Goal: Task Accomplishment & Management: Manage account settings

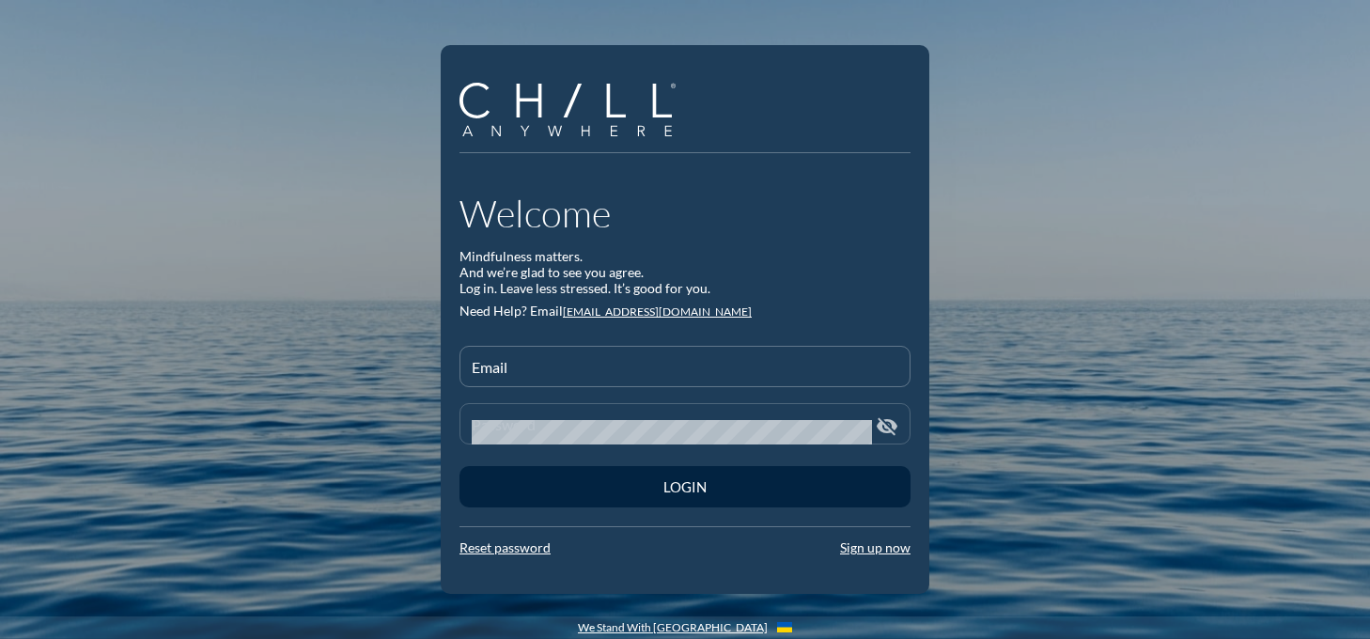
type input "[EMAIL_ADDRESS][DOMAIN_NAME]"
click at [881, 428] on icon "visibility_off" at bounding box center [887, 426] width 23 height 23
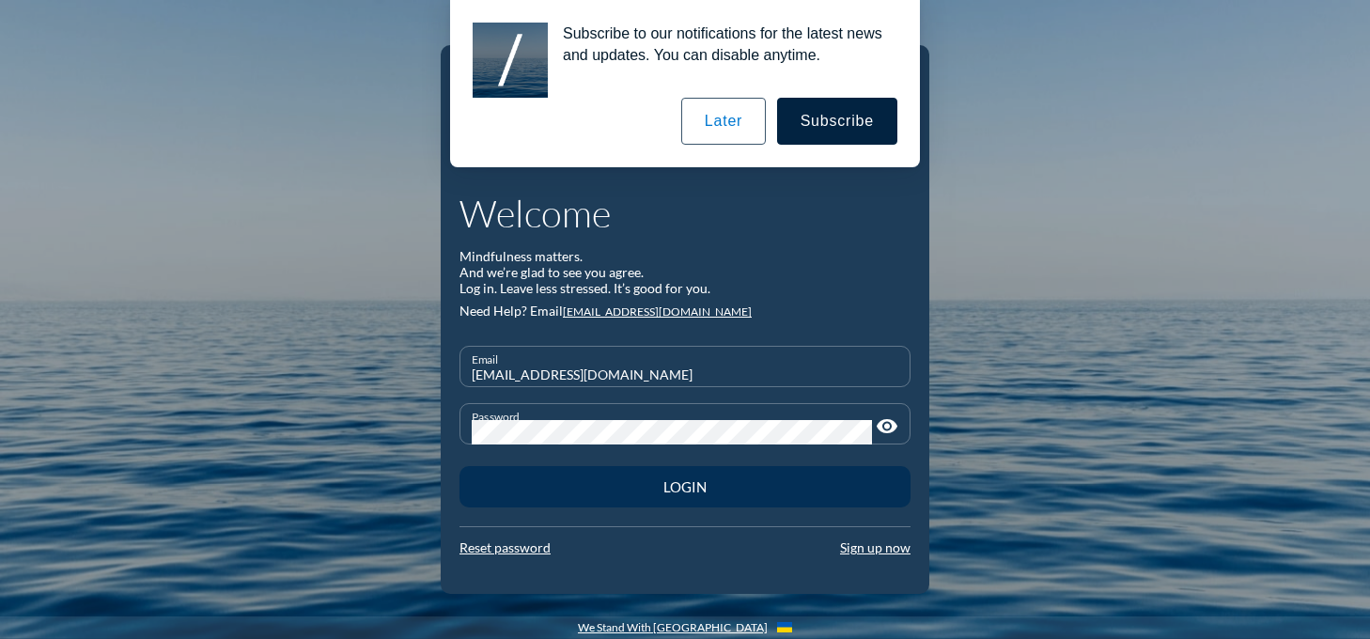
click at [698, 484] on div "Login" at bounding box center [684, 486] width 385 height 17
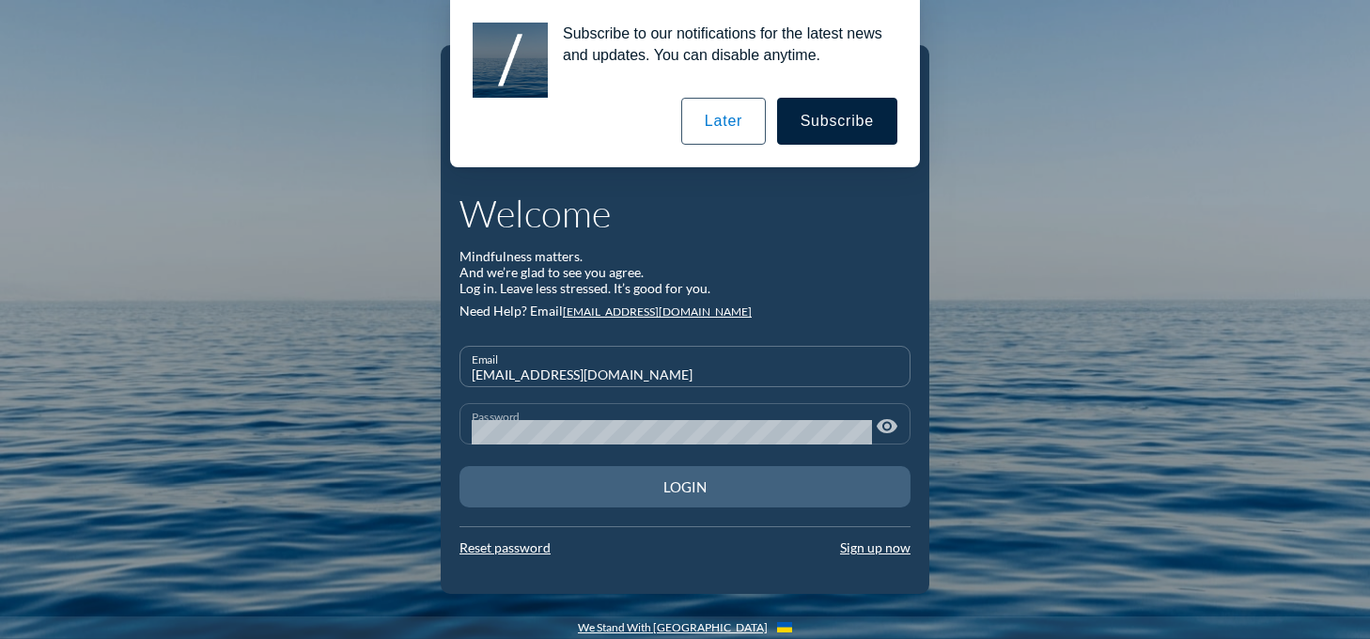
click at [665, 484] on div "Login" at bounding box center [684, 486] width 385 height 17
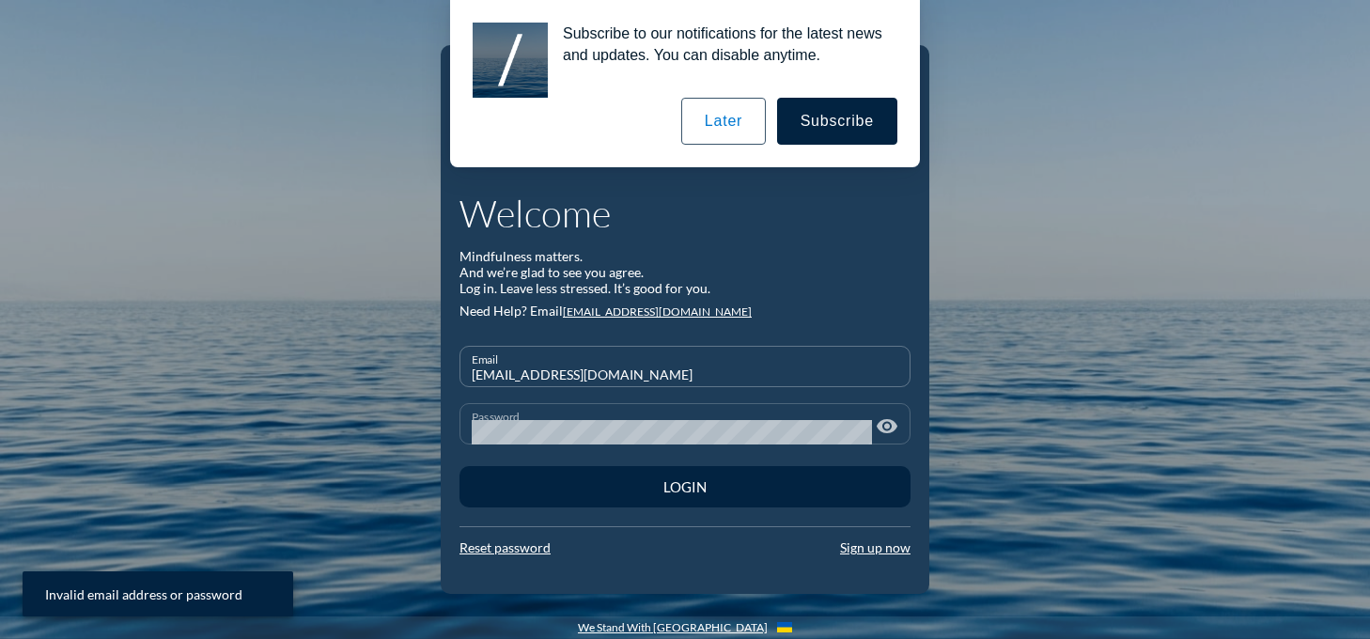
click at [748, 120] on button "Later" at bounding box center [723, 121] width 85 height 47
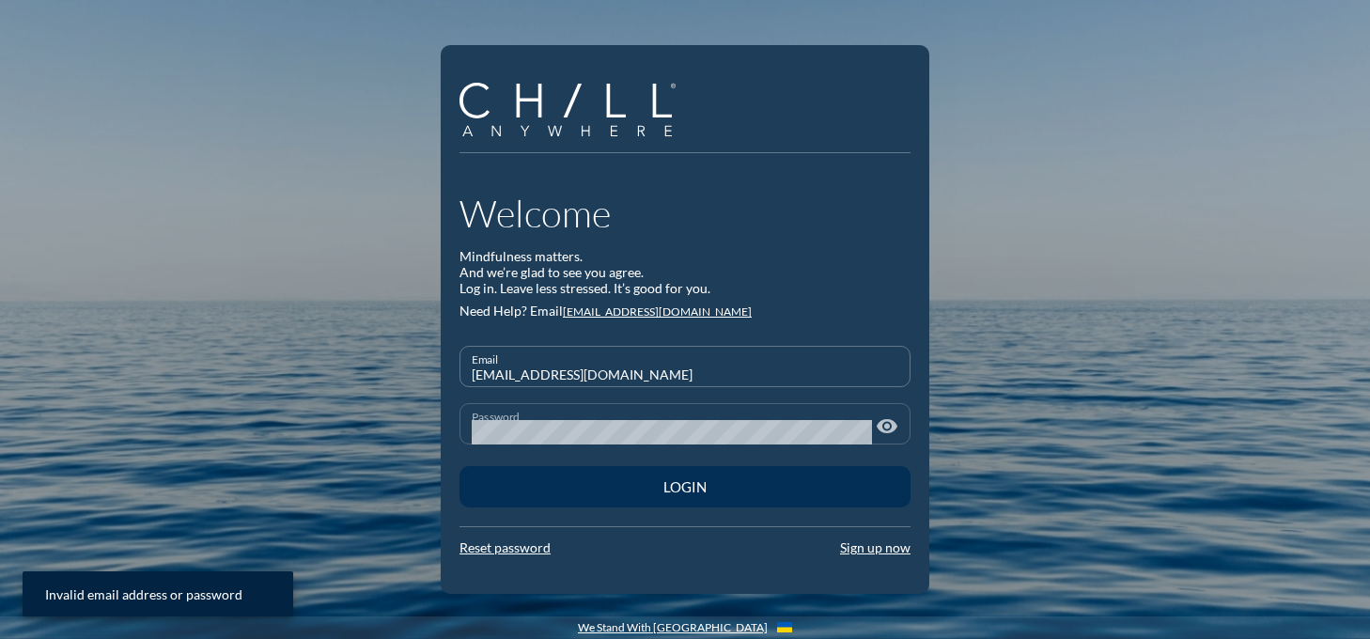
click at [678, 489] on div "Login" at bounding box center [684, 486] width 385 height 17
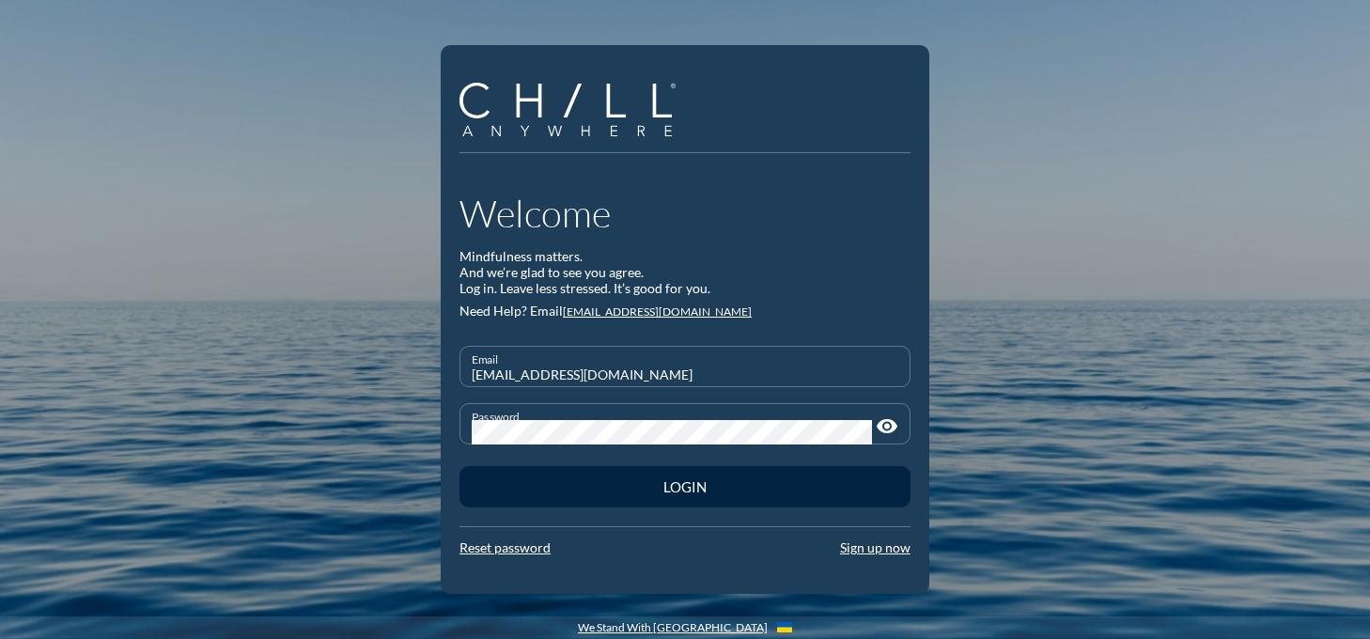
click at [439, 433] on div "Welcome Mindfulness matters. And we’re glad to see you agree. Log in. Leave les…" at bounding box center [685, 319] width 1370 height 639
click at [977, 521] on div "Welcome Mindfulness matters. And we’re glad to see you agree. Log in. Leave les…" at bounding box center [685, 319] width 1370 height 639
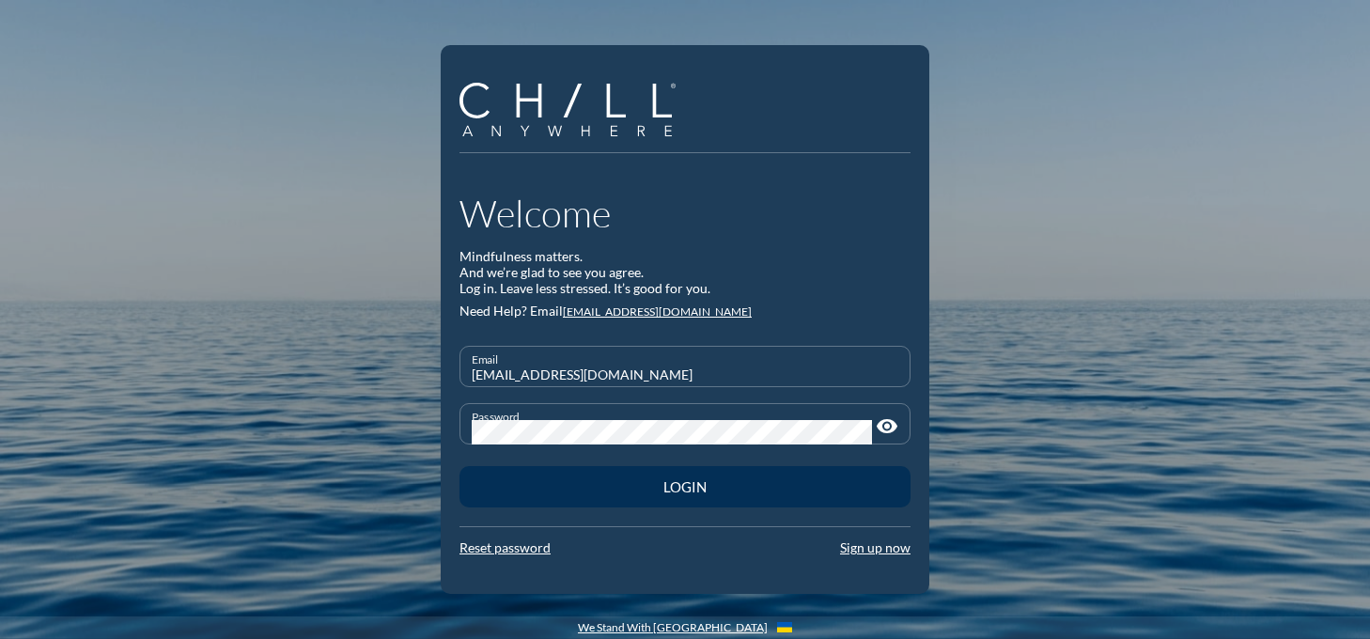
click at [678, 472] on button "Login" at bounding box center [685, 486] width 451 height 41
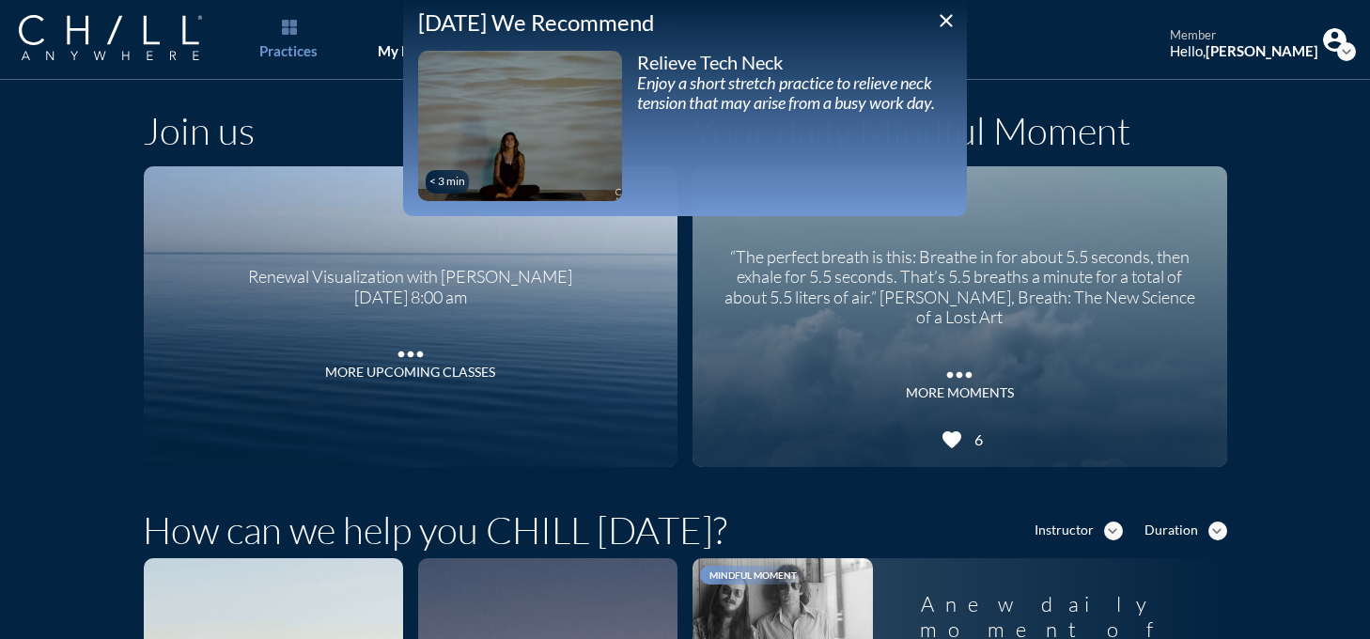
click at [1337, 54] on icon "expand_more" at bounding box center [1346, 51] width 19 height 19
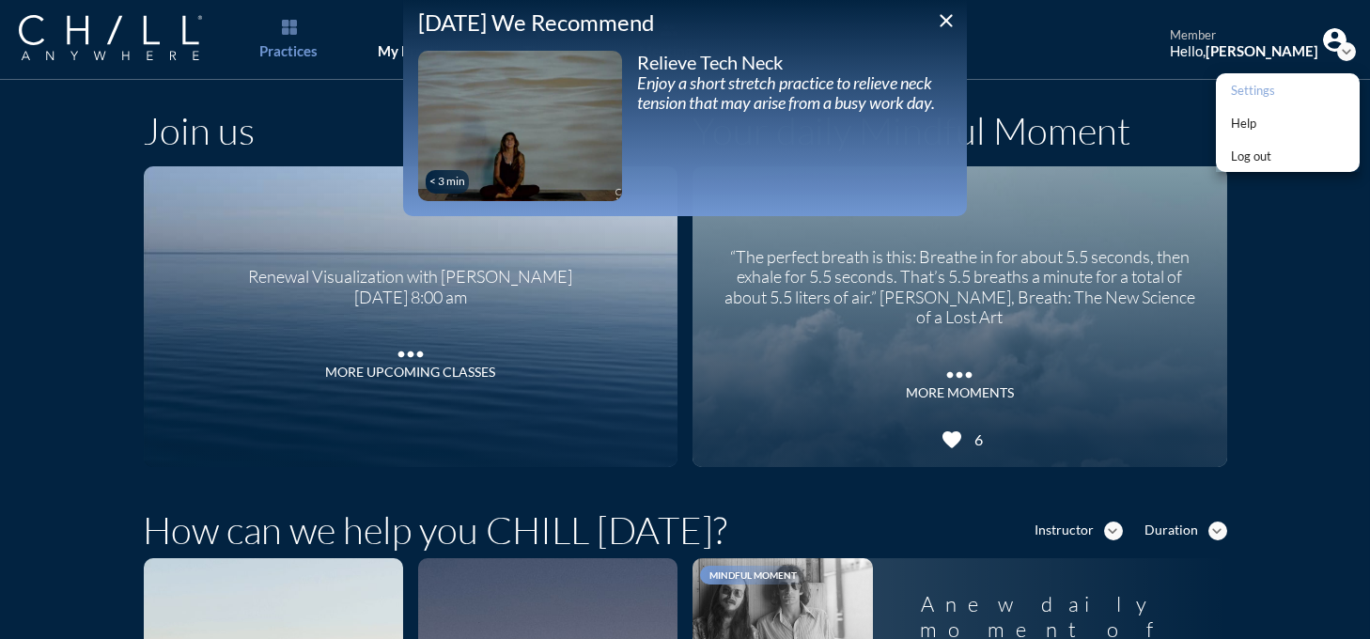
click at [1260, 90] on div "Settings" at bounding box center [1253, 90] width 44 height 23
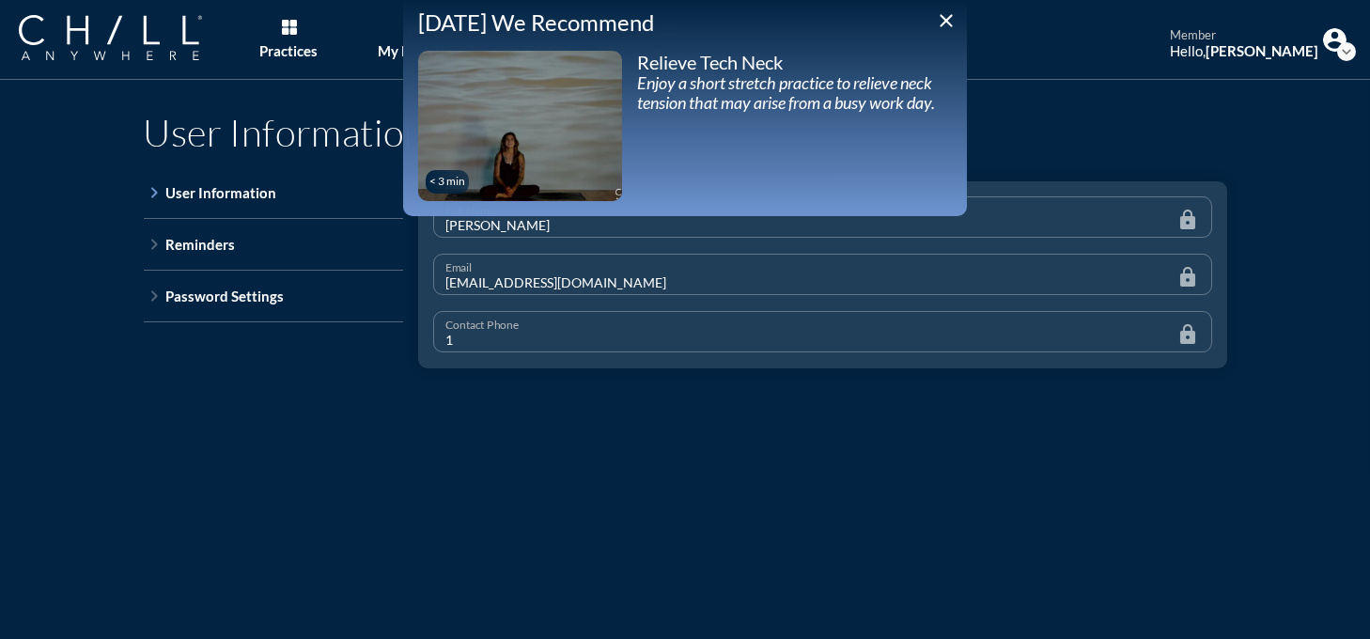
click at [944, 20] on icon "close" at bounding box center [946, 20] width 23 height 23
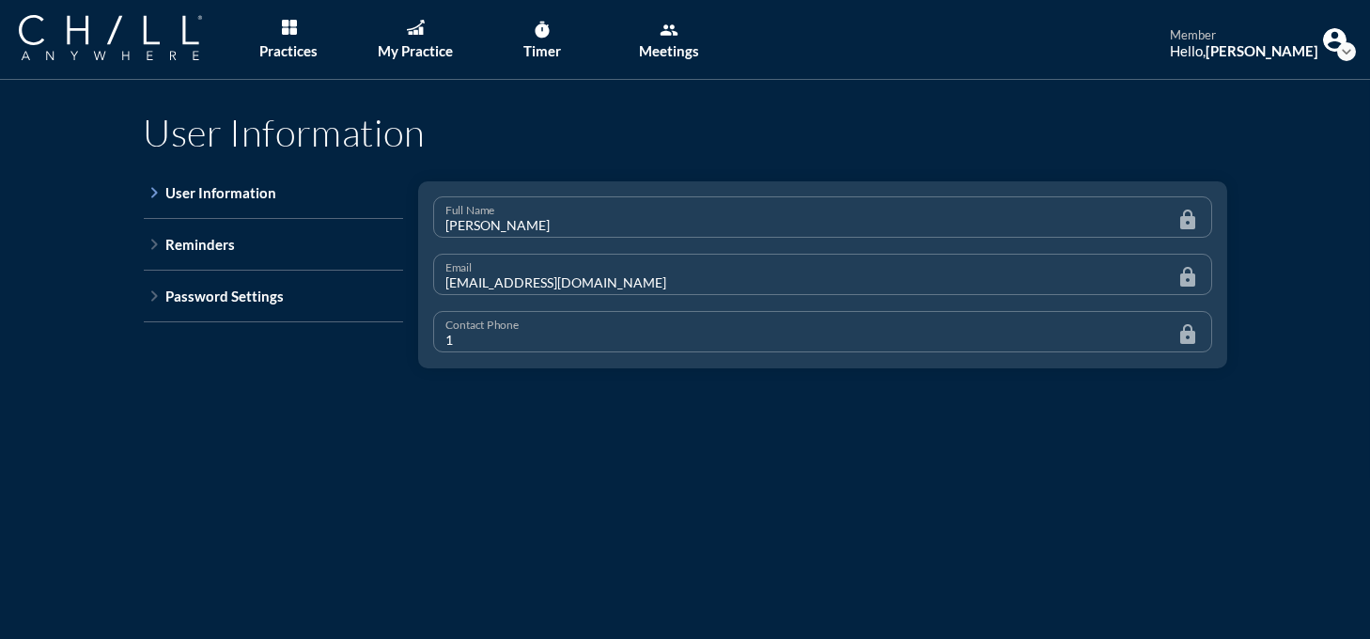
click at [476, 329] on div "Contact Phone 1 lock" at bounding box center [823, 339] width 794 height 57
click at [144, 193] on icon "keyboard_arrow_right" at bounding box center [155, 192] width 23 height 23
click at [1262, 57] on strong "[PERSON_NAME]" at bounding box center [1262, 50] width 113 height 17
click at [1337, 55] on icon "expand_more" at bounding box center [1346, 51] width 19 height 19
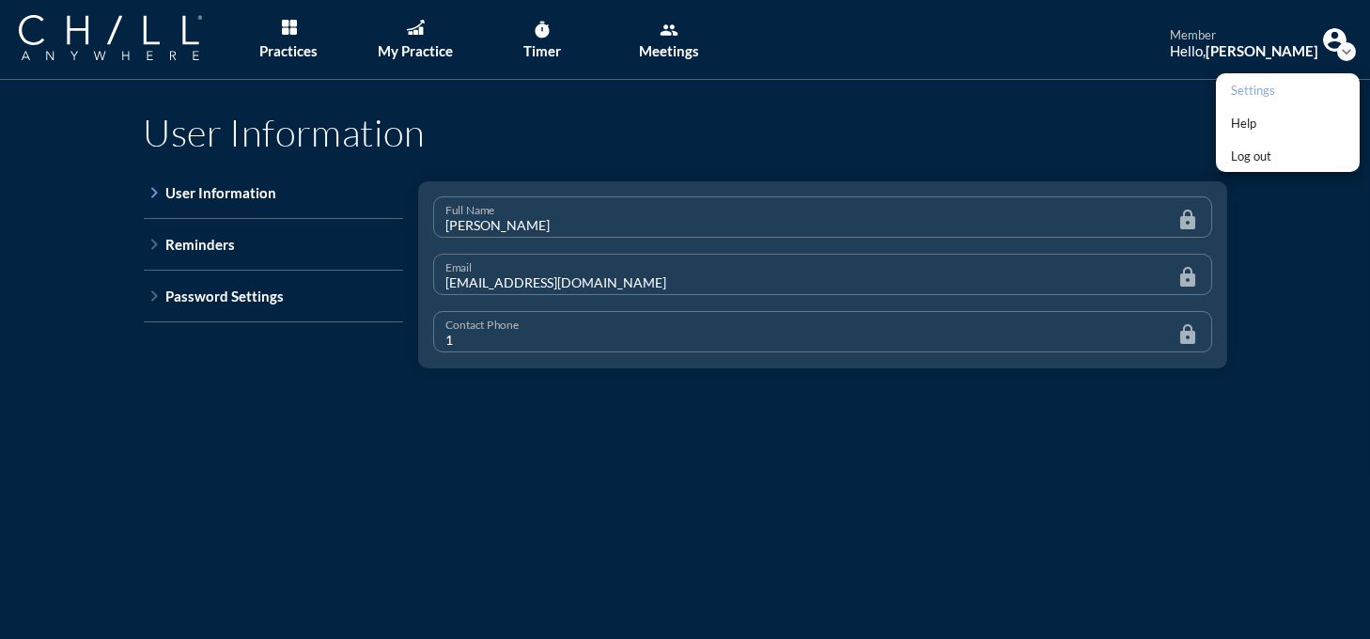
click at [1249, 84] on div "Settings" at bounding box center [1253, 90] width 44 height 23
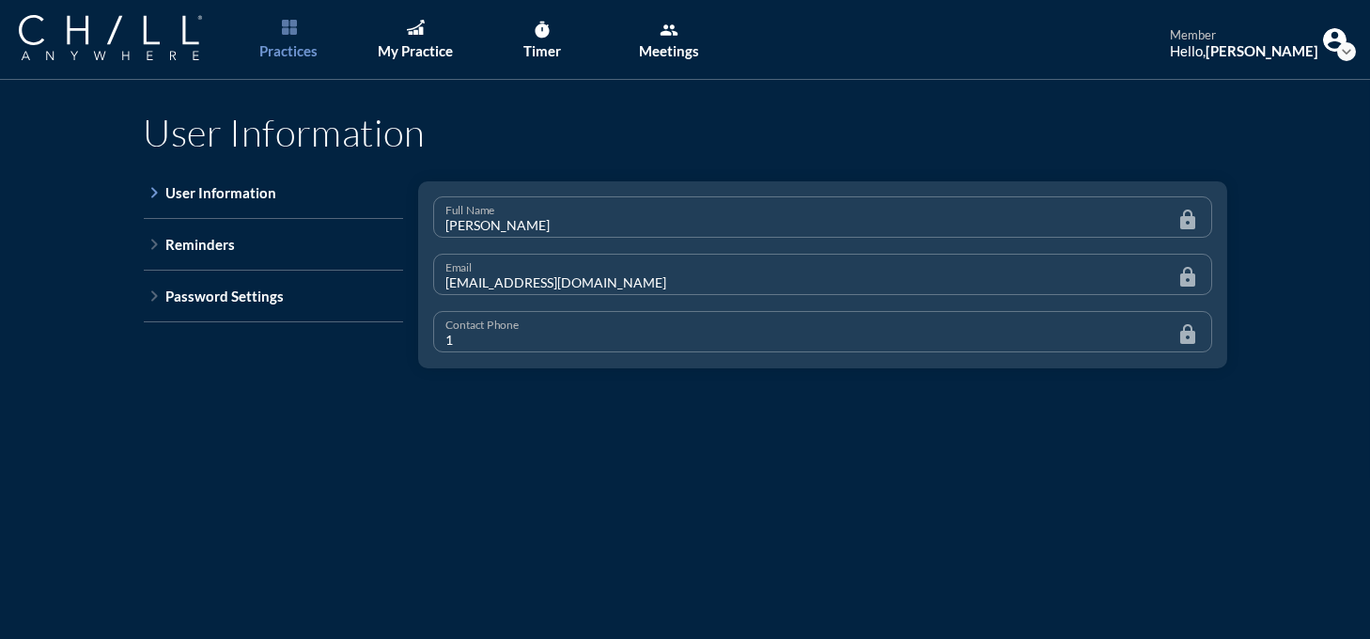
click at [289, 31] on img "Main menu" at bounding box center [289, 27] width 15 height 15
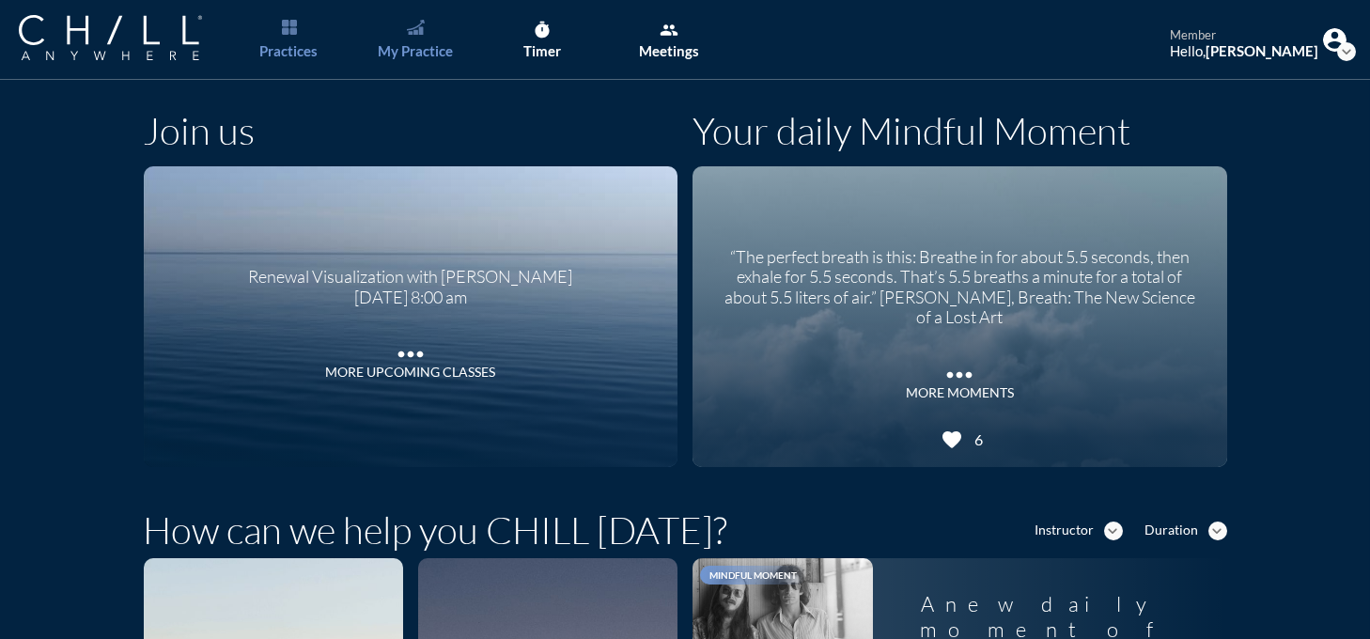
click at [429, 36] on link "My Practice" at bounding box center [415, 40] width 99 height 80
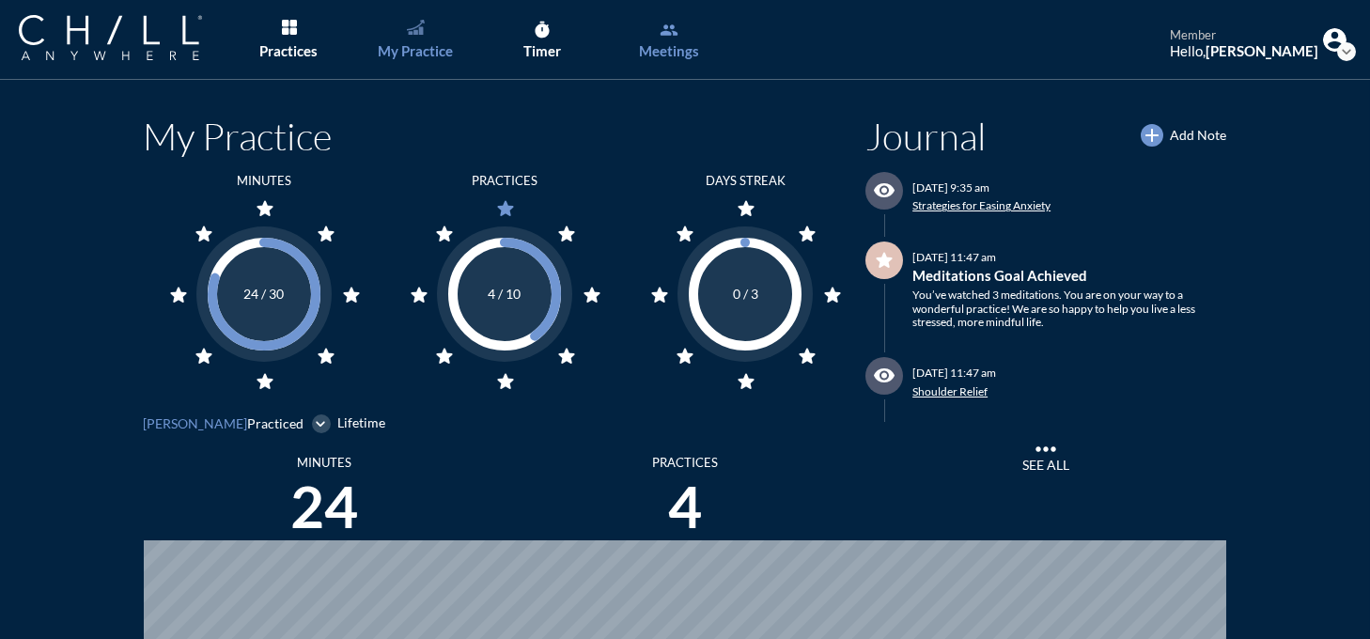
click at [668, 44] on div "Meetings" at bounding box center [670, 50] width 60 height 17
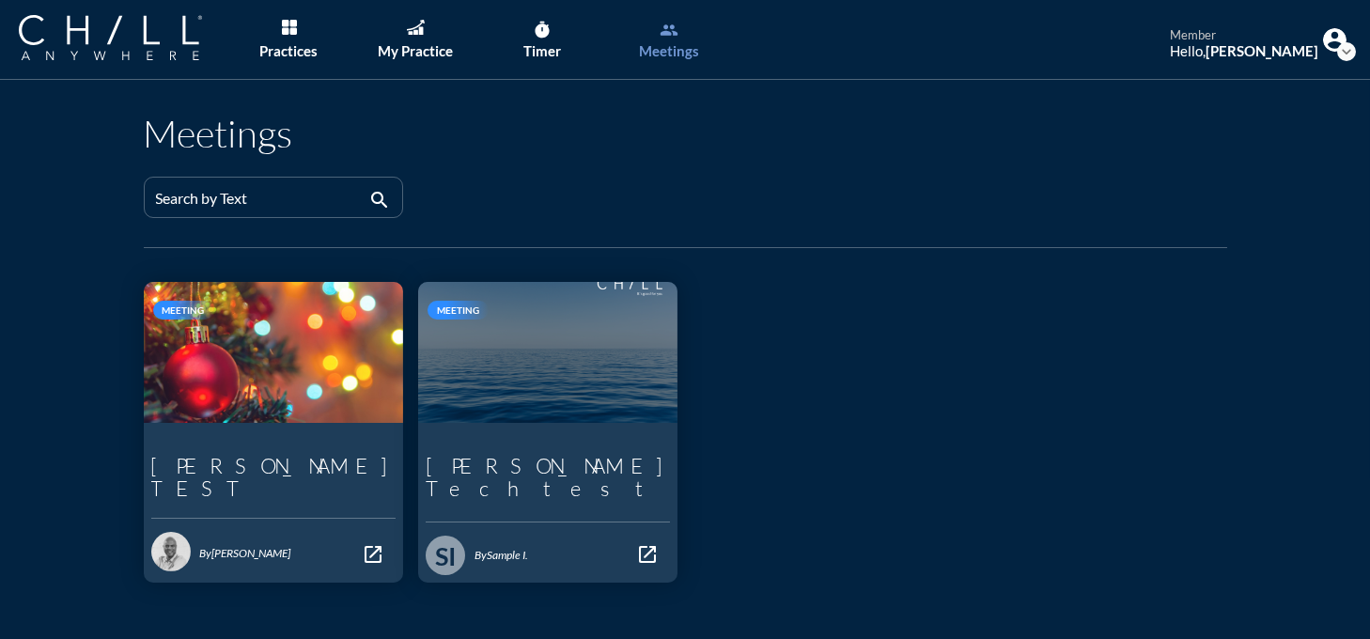
click at [1323, 37] on img at bounding box center [1334, 39] width 23 height 23
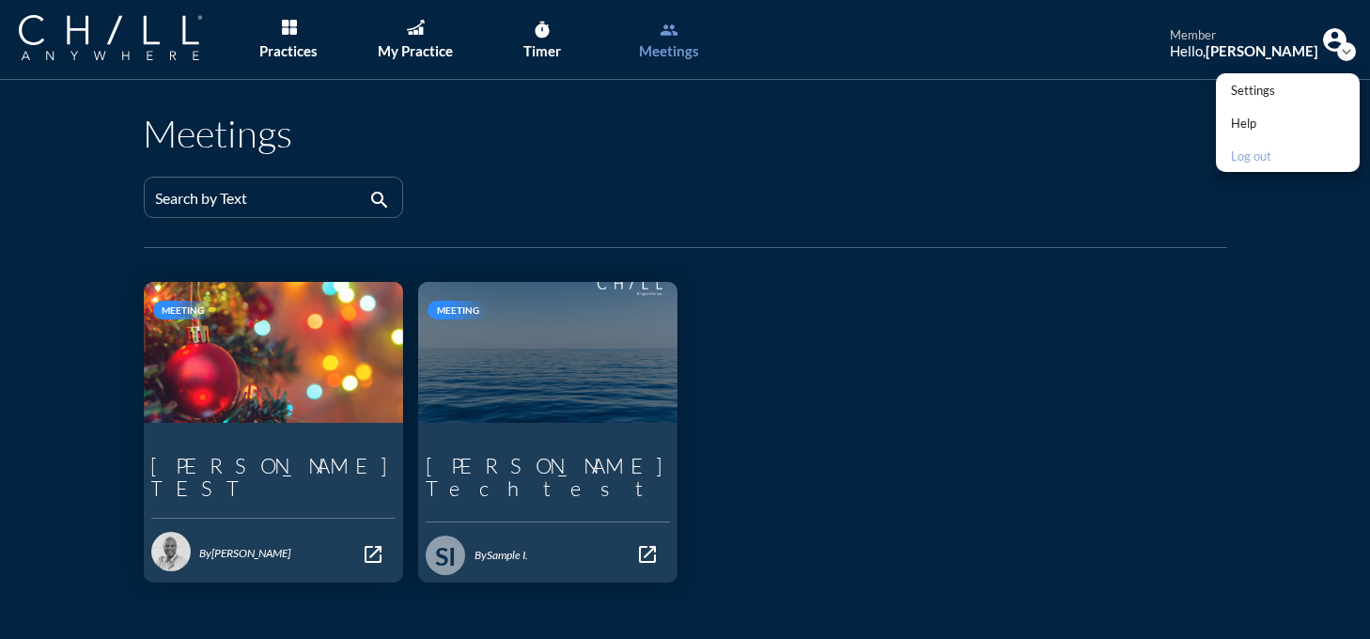
click at [1245, 160] on div "Log out" at bounding box center [1253, 156] width 44 height 23
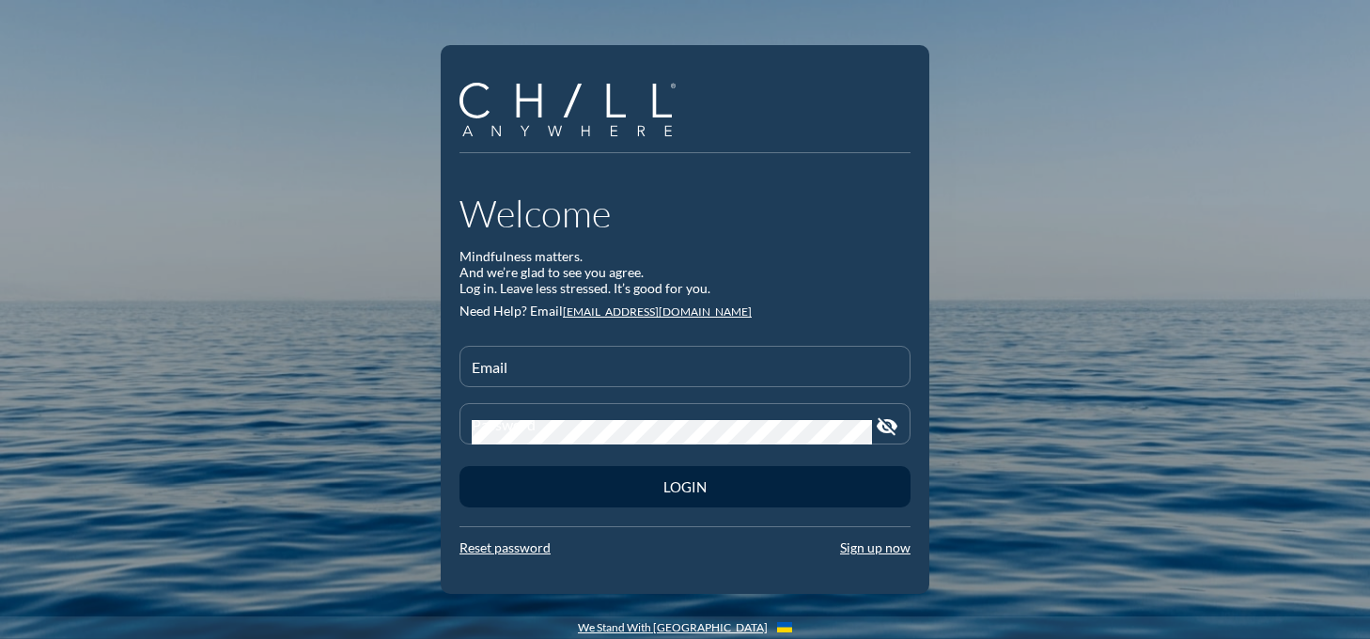
type input "[EMAIL_ADDRESS][DOMAIN_NAME]"
click at [540, 548] on link "Reset password" at bounding box center [505, 547] width 91 height 16
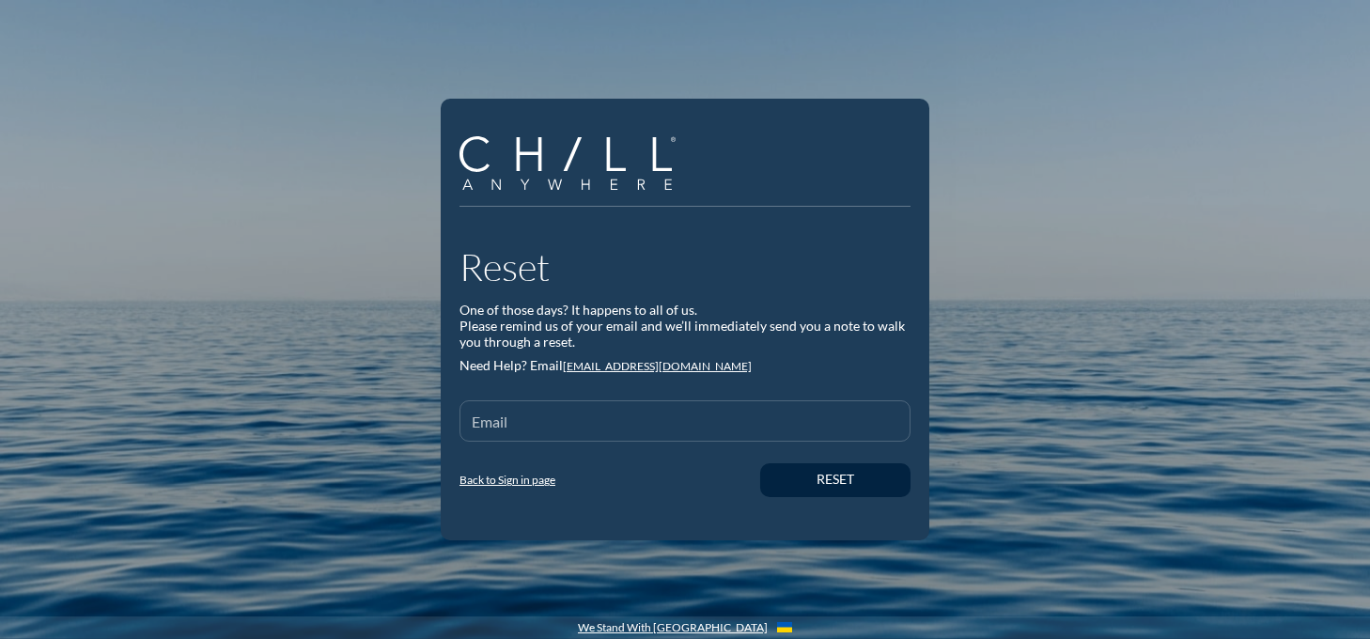
click at [517, 413] on div "Email" at bounding box center [685, 420] width 427 height 39
type input "[EMAIL_ADDRESS][DOMAIN_NAME]"
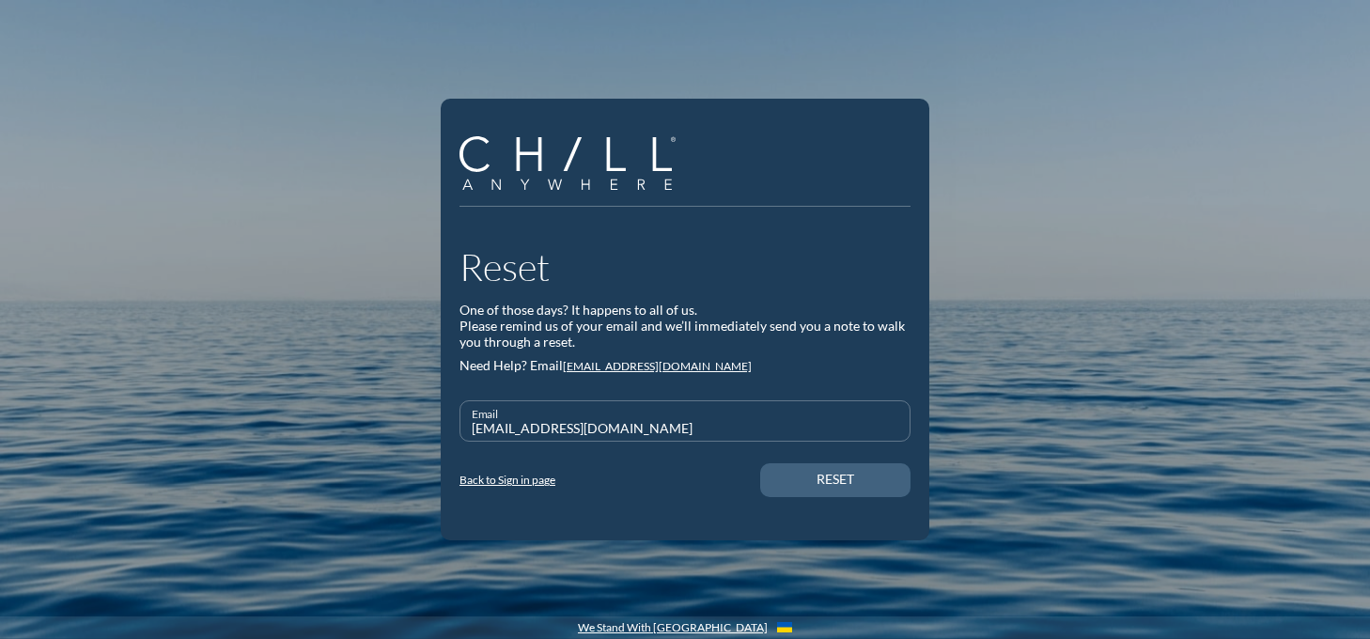
click at [815, 474] on div "Reset" at bounding box center [835, 480] width 85 height 16
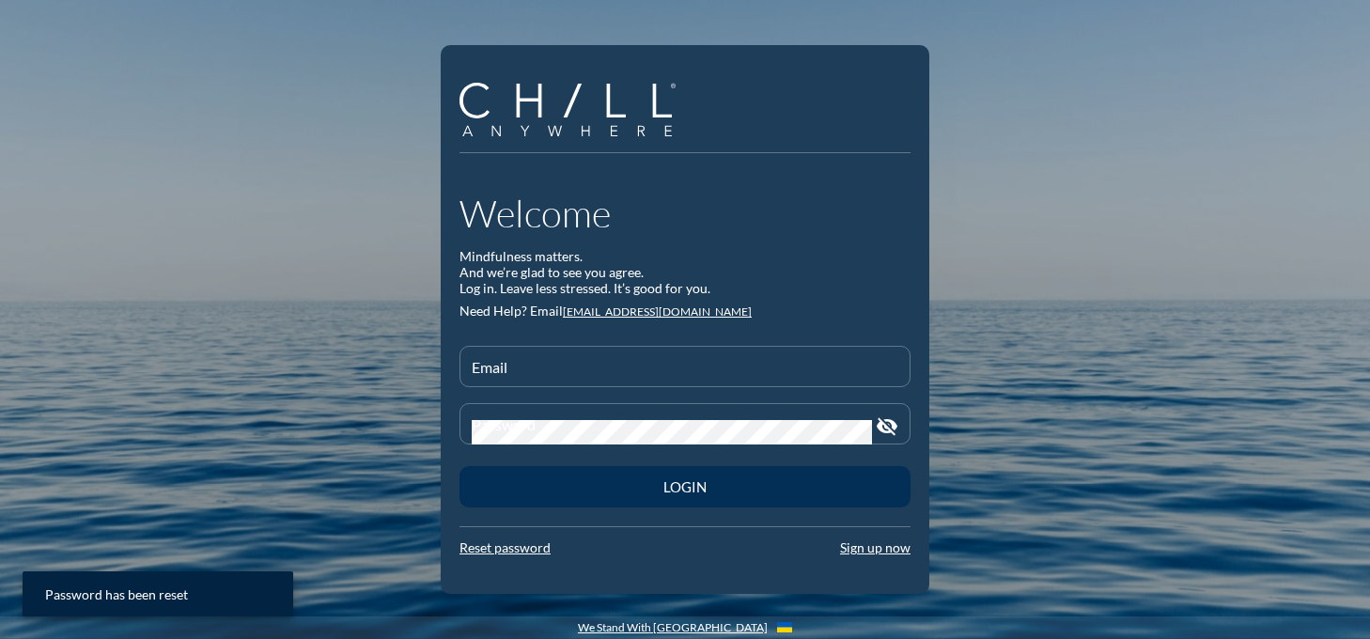
type input "[EMAIL_ADDRESS][DOMAIN_NAME]"
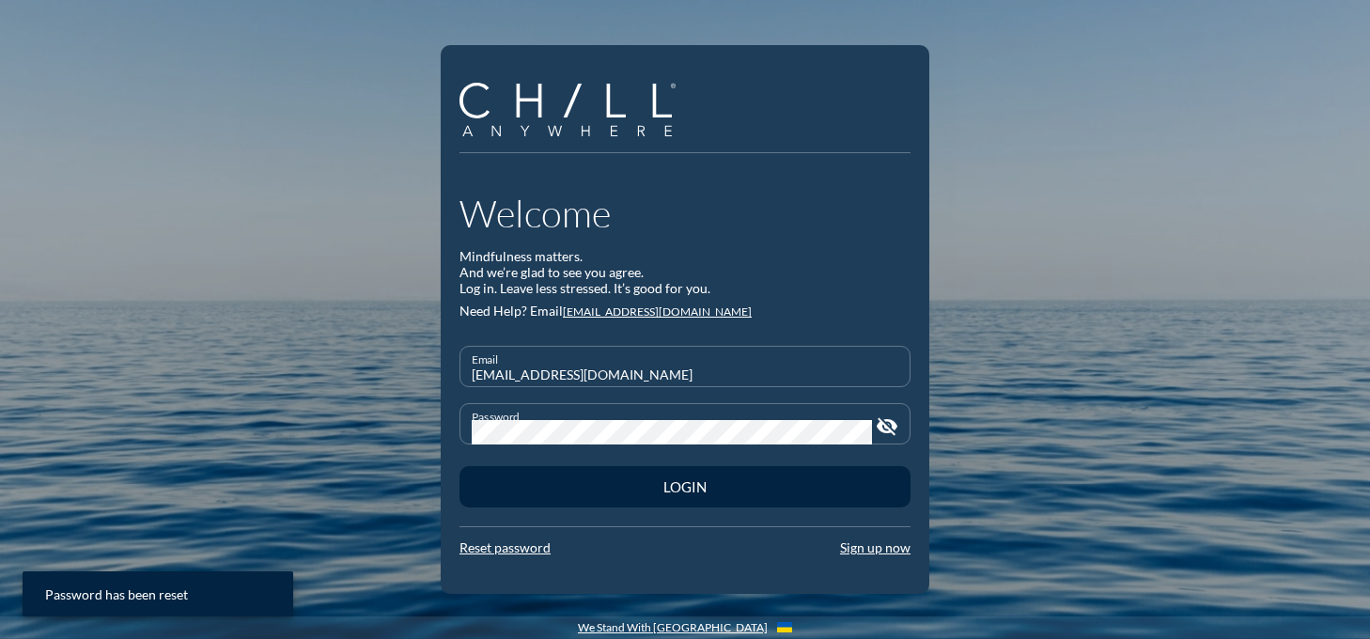
click at [311, 484] on div "Welcome Mindfulness matters. And we’re glad to see you agree. Log in. Leave les…" at bounding box center [685, 319] width 1370 height 639
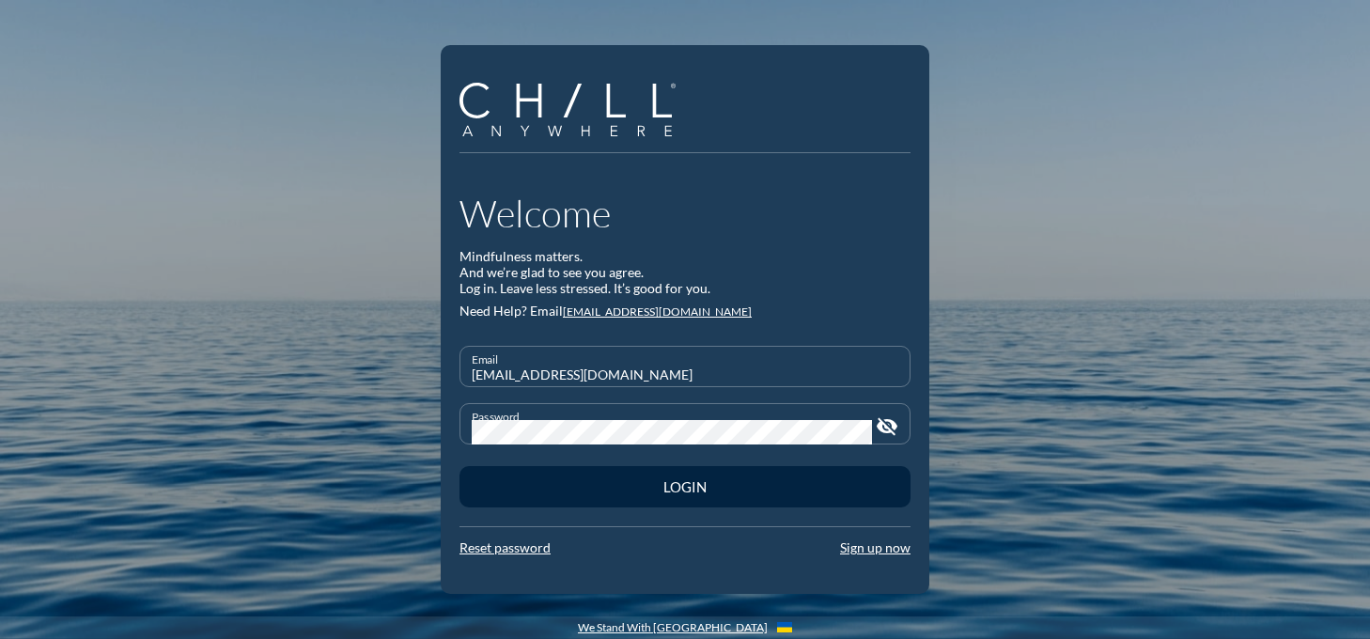
click at [881, 431] on icon "visibility_off" at bounding box center [887, 426] width 23 height 23
click at [894, 411] on div "Password visibility" at bounding box center [685, 423] width 451 height 41
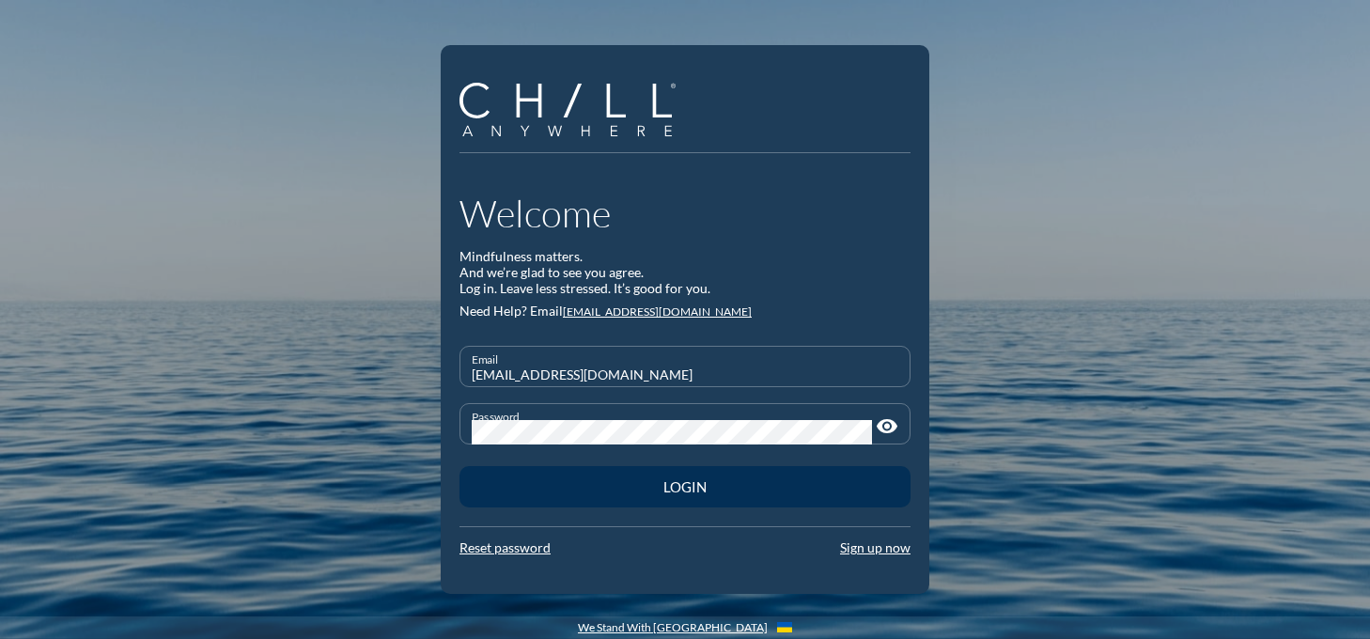
click at [695, 490] on div "Login" at bounding box center [684, 486] width 385 height 17
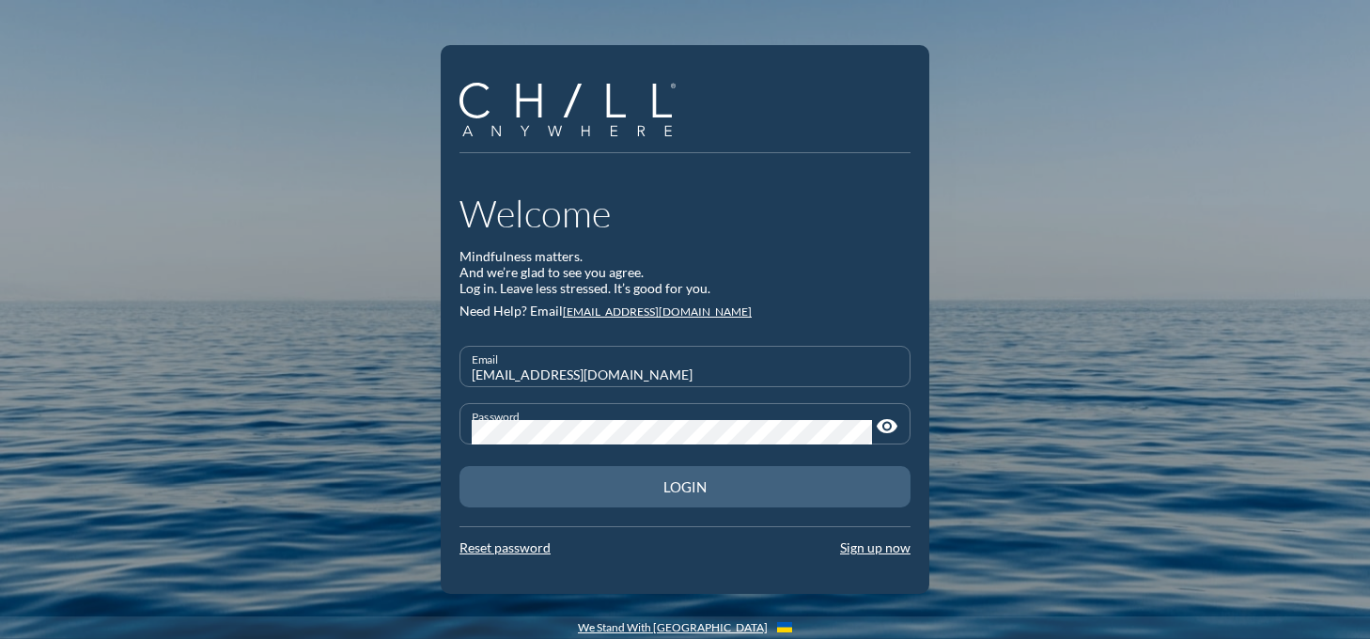
click at [663, 500] on button "Login" at bounding box center [685, 486] width 451 height 41
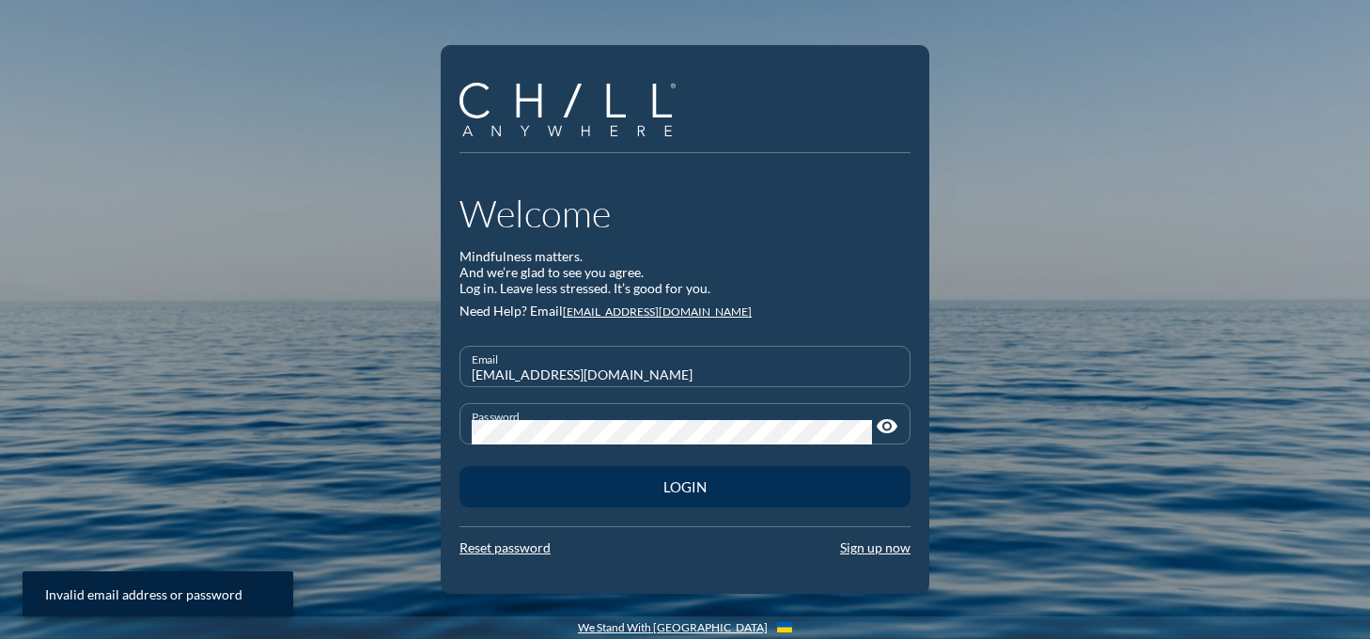
click at [690, 476] on button "Login" at bounding box center [685, 486] width 451 height 41
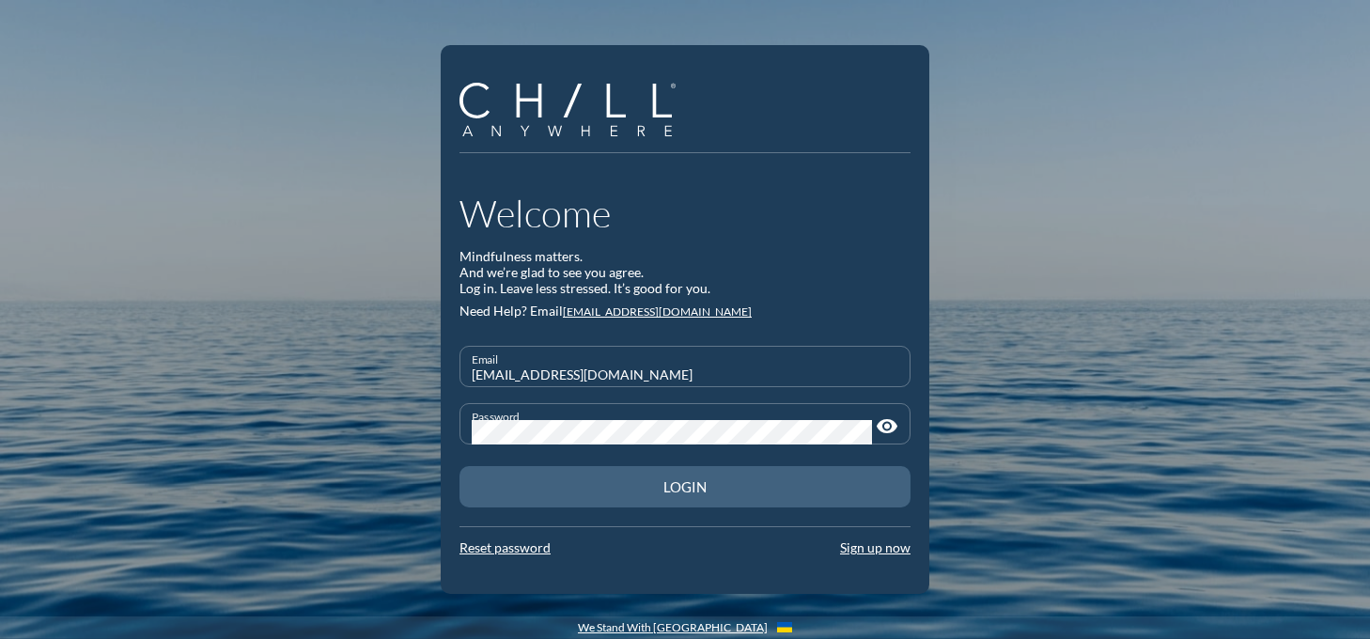
click at [672, 481] on div "Login" at bounding box center [684, 486] width 385 height 17
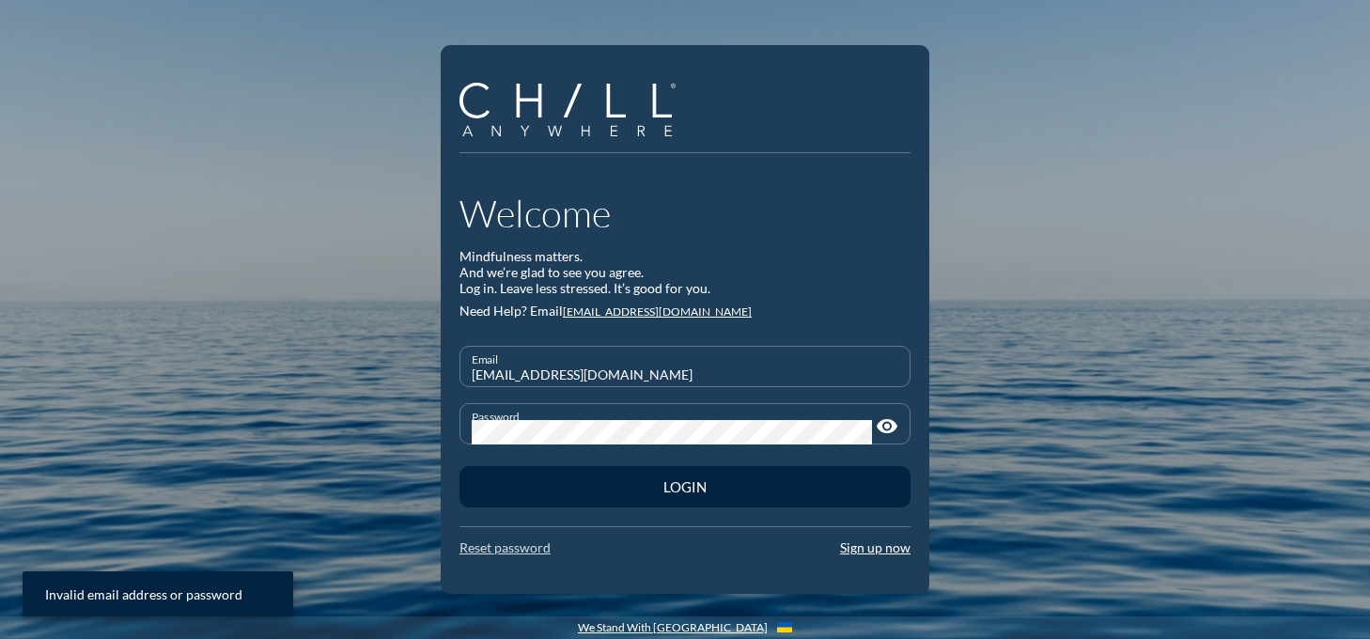
click at [529, 552] on link "Reset password" at bounding box center [505, 547] width 91 height 16
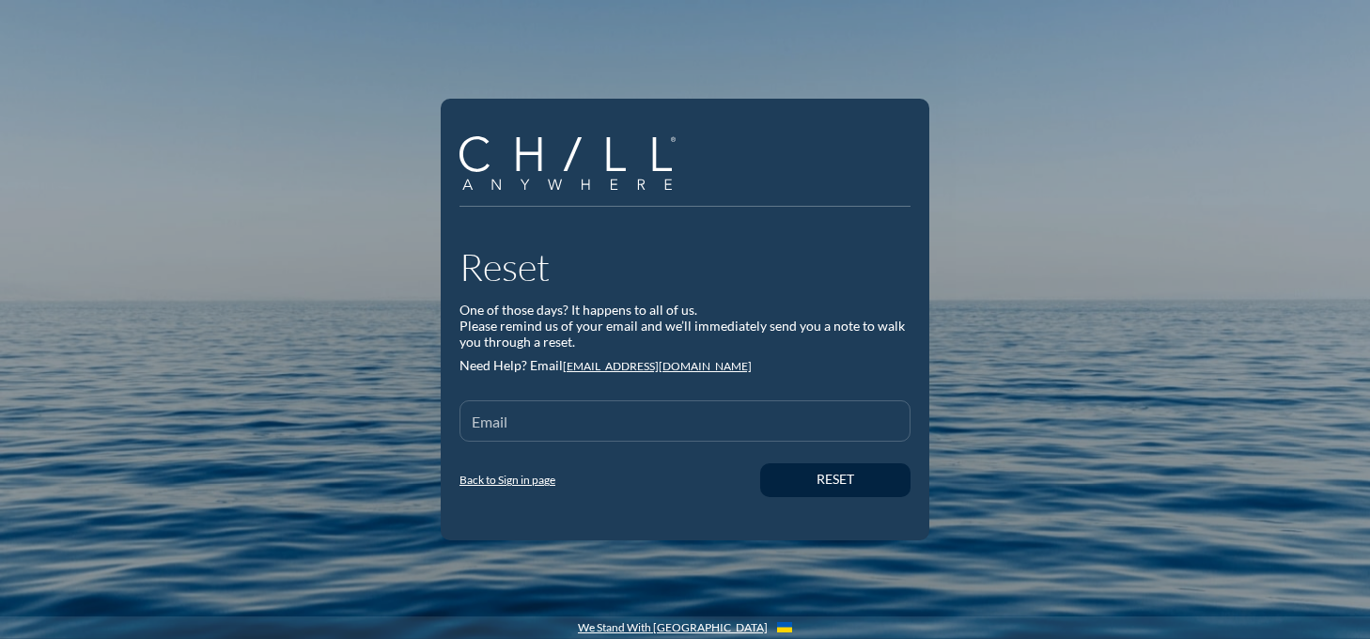
click at [674, 421] on input "Email" at bounding box center [685, 428] width 427 height 23
type input "[EMAIL_ADDRESS][DOMAIN_NAME]"
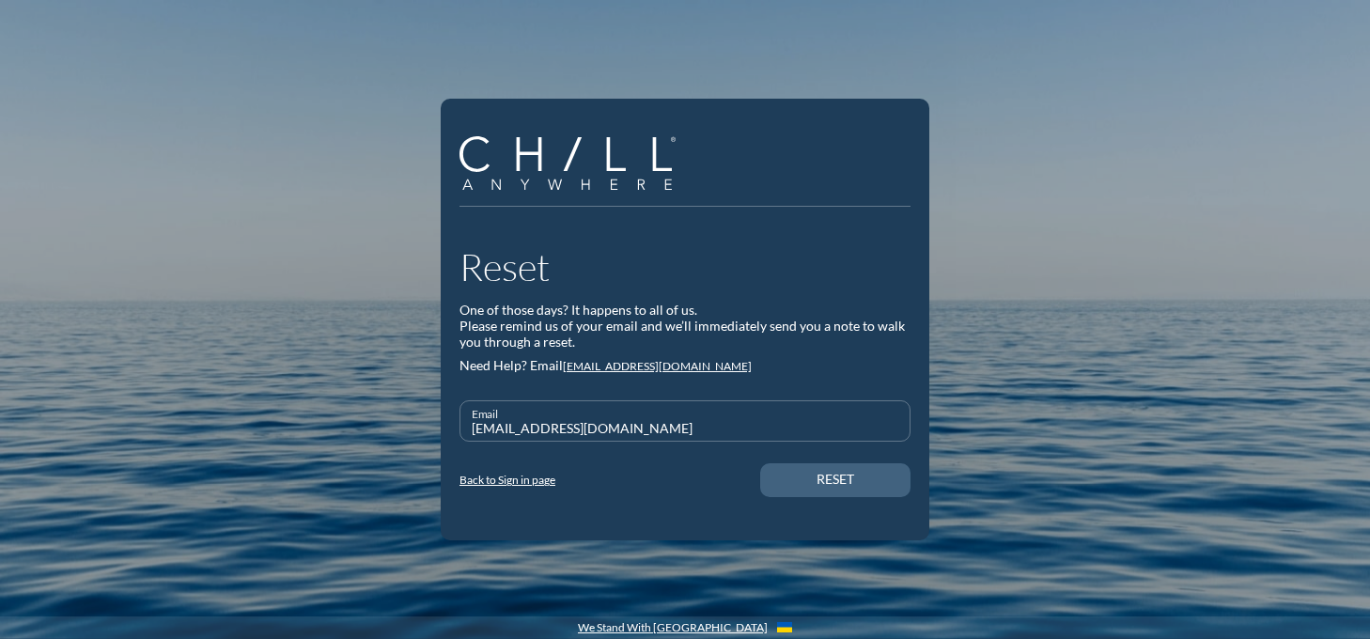
click at [815, 472] on div "Reset" at bounding box center [835, 480] width 85 height 16
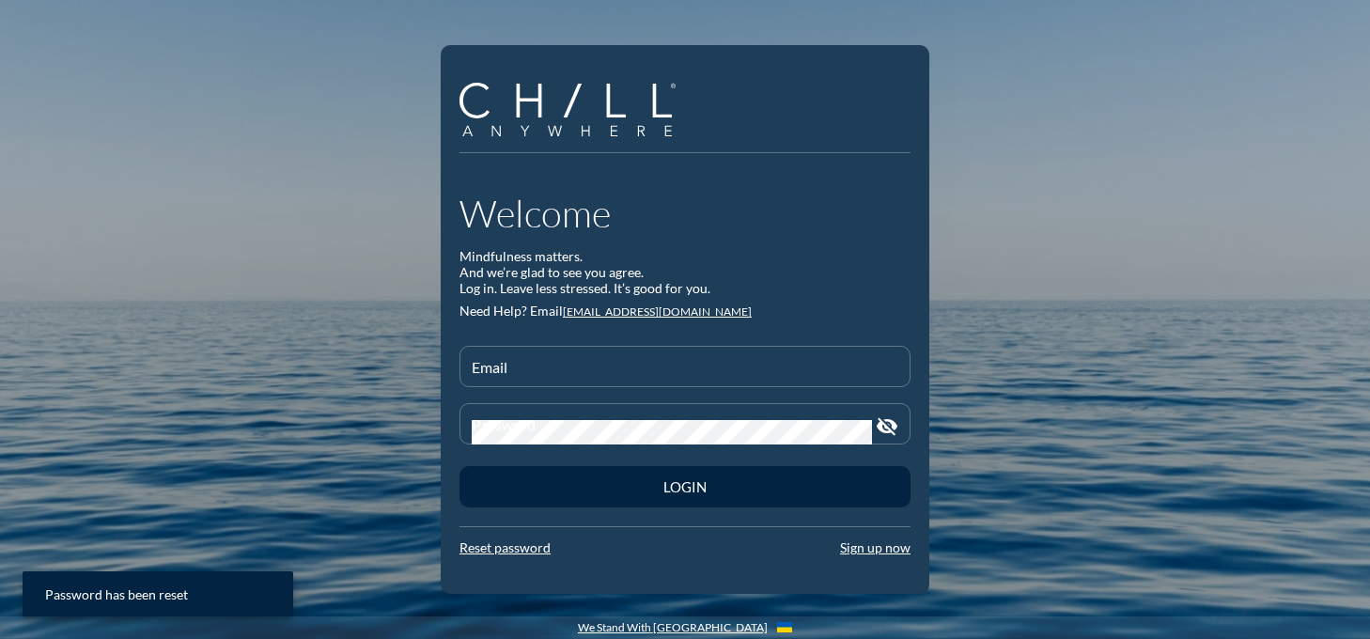
type input "[EMAIL_ADDRESS][DOMAIN_NAME]"
click at [887, 427] on icon "visibility_off" at bounding box center [887, 426] width 23 height 23
click at [311, 442] on div "Welcome Mindfulness matters. And we’re glad to see you agree. Log in. Leave les…" at bounding box center [685, 319] width 1370 height 639
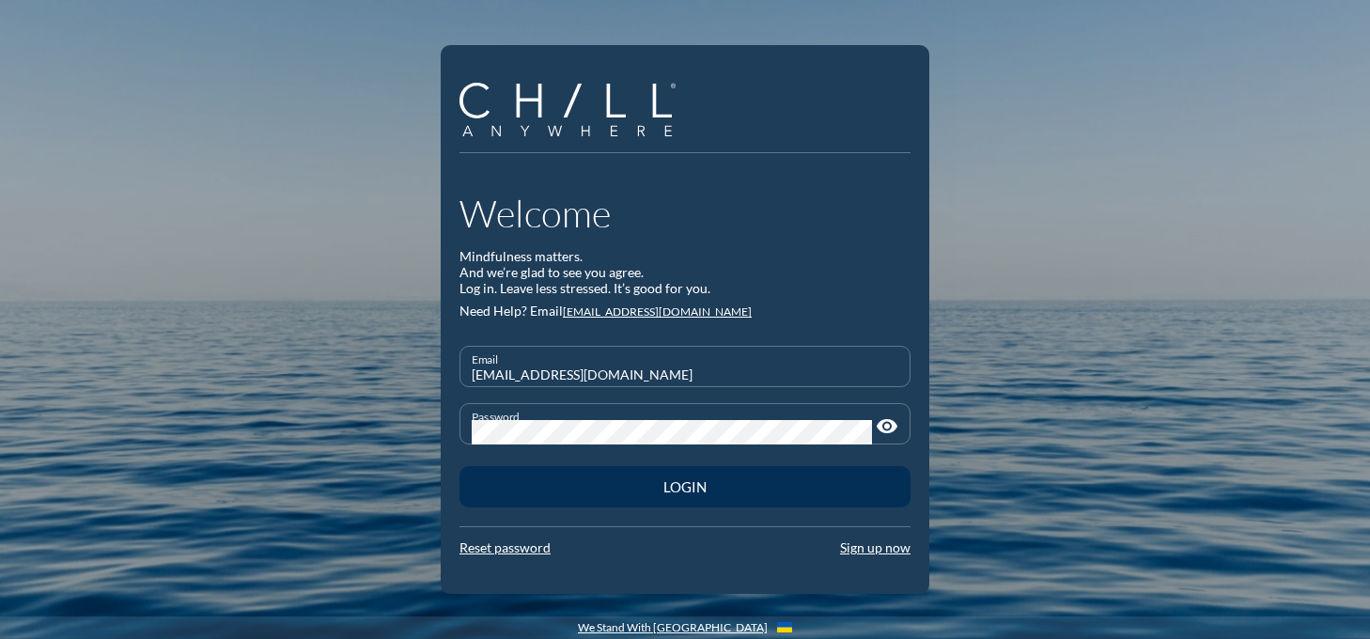
click at [692, 485] on div "Login" at bounding box center [684, 486] width 385 height 17
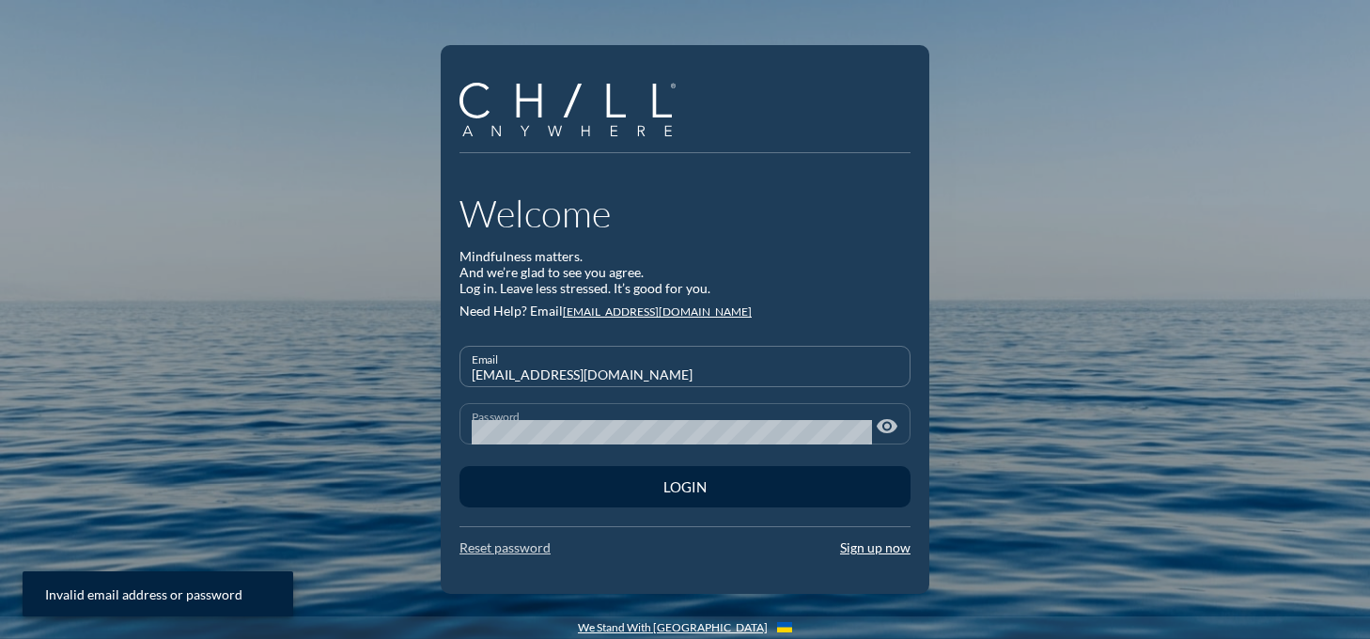
click at [523, 544] on link "Reset password" at bounding box center [505, 547] width 91 height 16
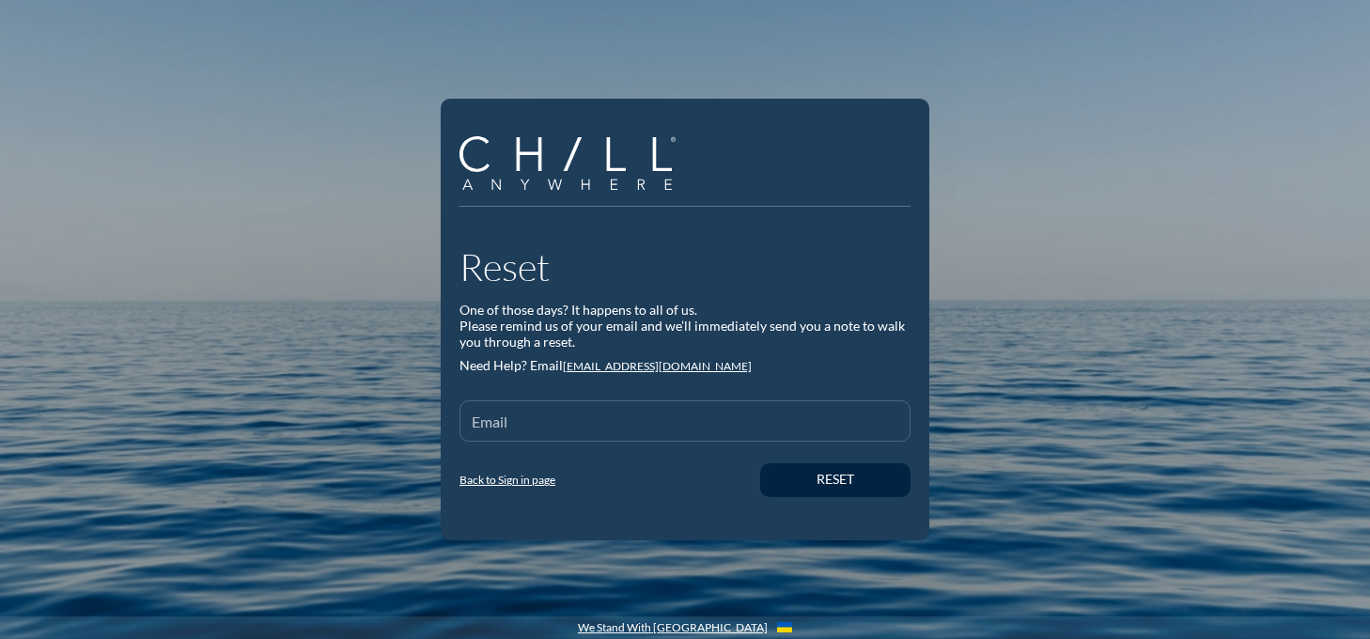
click at [544, 423] on input "Email" at bounding box center [685, 428] width 427 height 23
type input "[EMAIL_ADDRESS][DOMAIN_NAME]"
click at [812, 486] on div "Reset" at bounding box center [835, 480] width 85 height 16
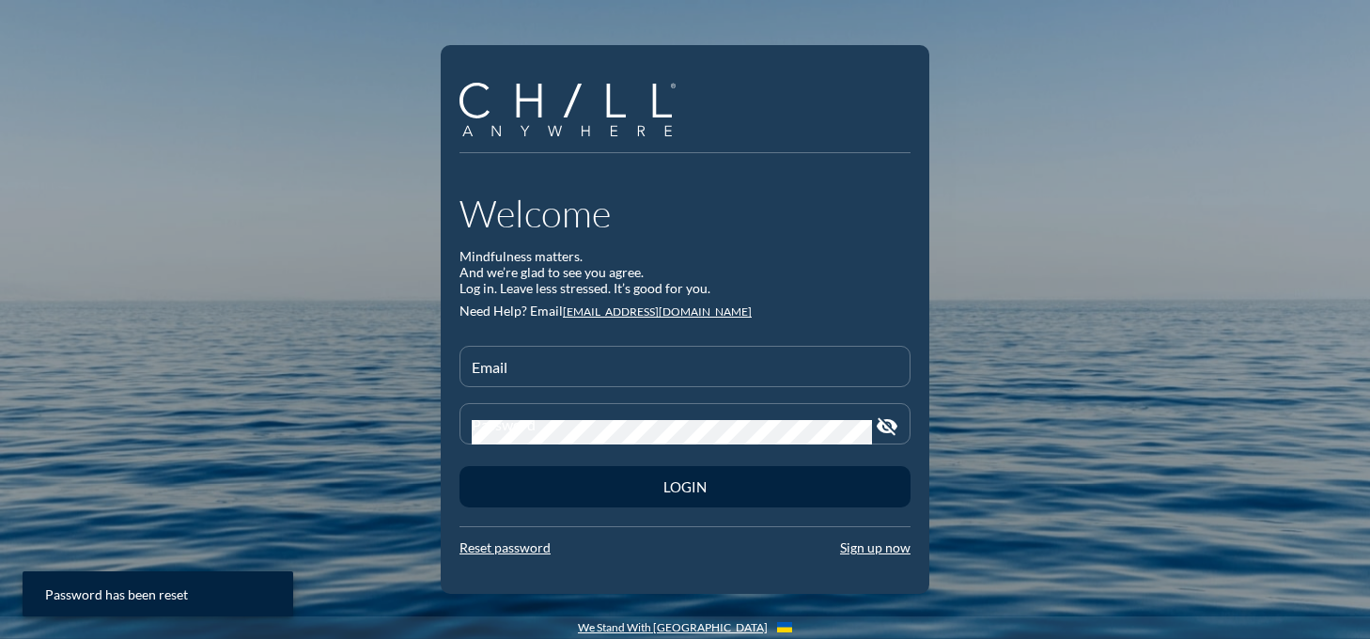
type input "[EMAIL_ADDRESS][DOMAIN_NAME]"
click at [888, 425] on icon "visibility_off" at bounding box center [887, 426] width 23 height 23
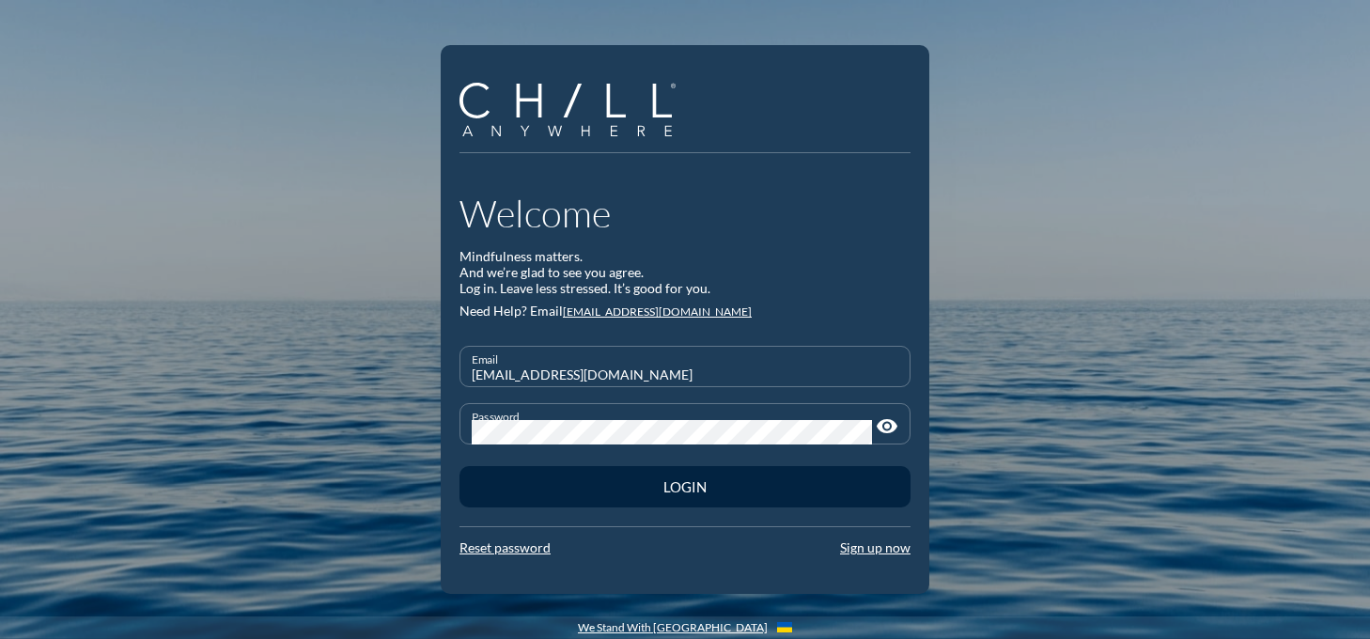
click at [408, 448] on div "Welcome Mindfulness matters. And we’re glad to see you agree. Log in. Leave les…" at bounding box center [685, 319] width 1370 height 639
click at [893, 423] on icon "visibility" at bounding box center [887, 426] width 23 height 23
click at [893, 423] on icon "visibility_off" at bounding box center [887, 426] width 23 height 23
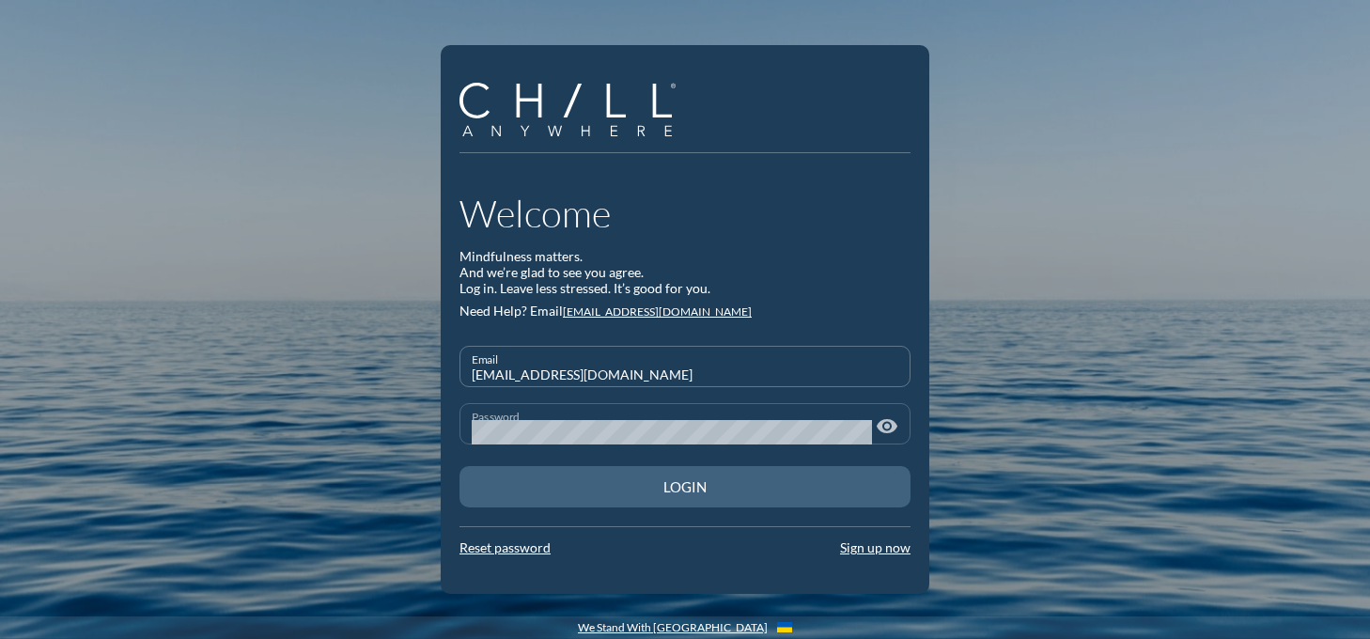
click at [711, 490] on div "Login" at bounding box center [684, 486] width 385 height 17
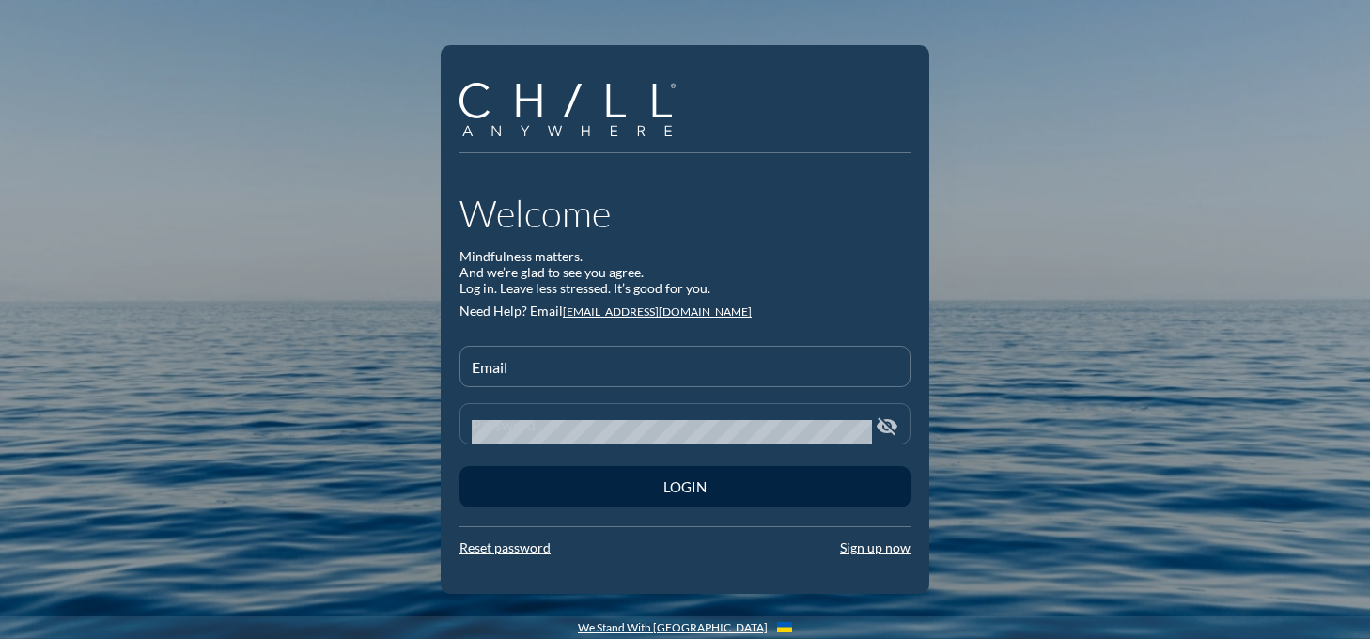
type input "[EMAIL_ADDRESS][DOMAIN_NAME]"
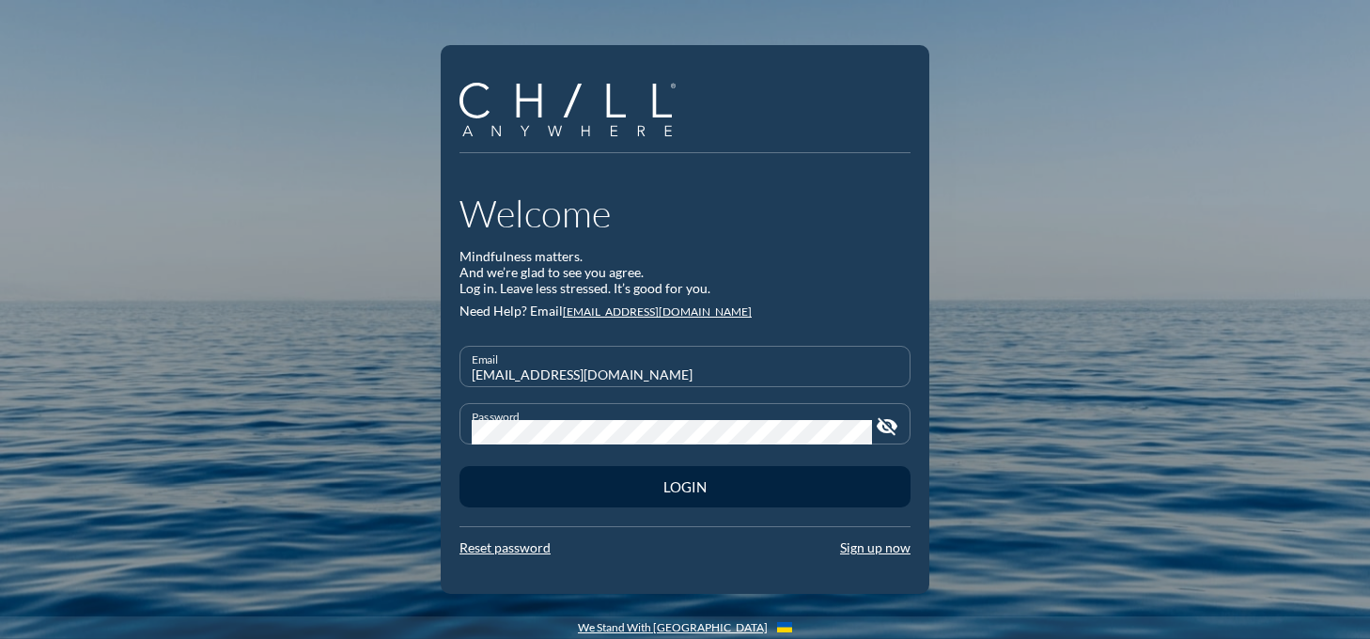
click at [884, 430] on icon "visibility_off" at bounding box center [887, 426] width 23 height 23
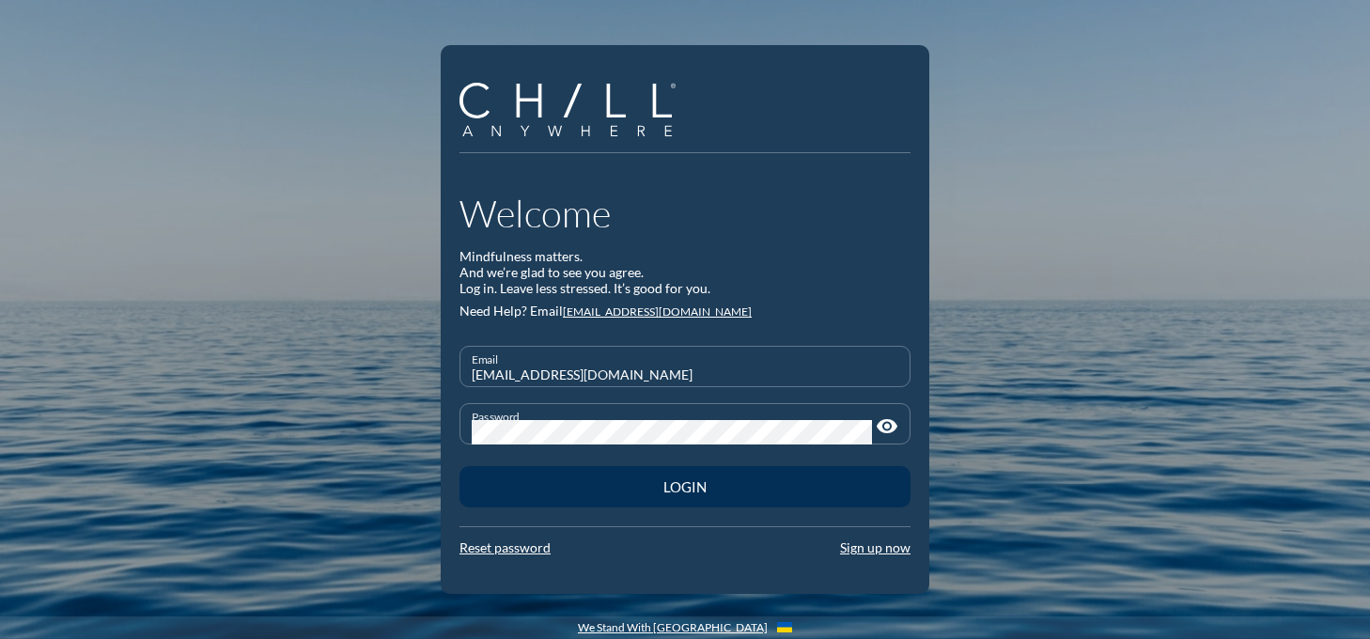
click at [697, 486] on div "Login" at bounding box center [684, 486] width 385 height 17
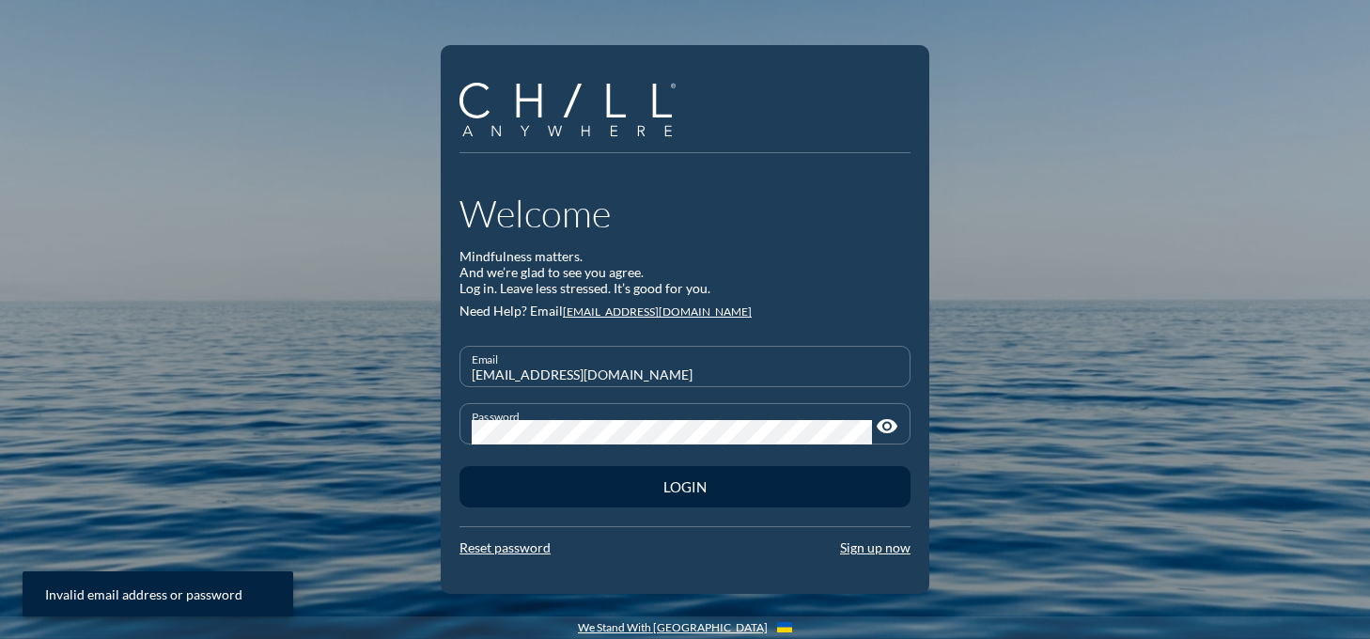
click at [297, 470] on div "Welcome Mindfulness matters. And we’re glad to see you agree. Log in. Leave les…" at bounding box center [685, 319] width 1370 height 639
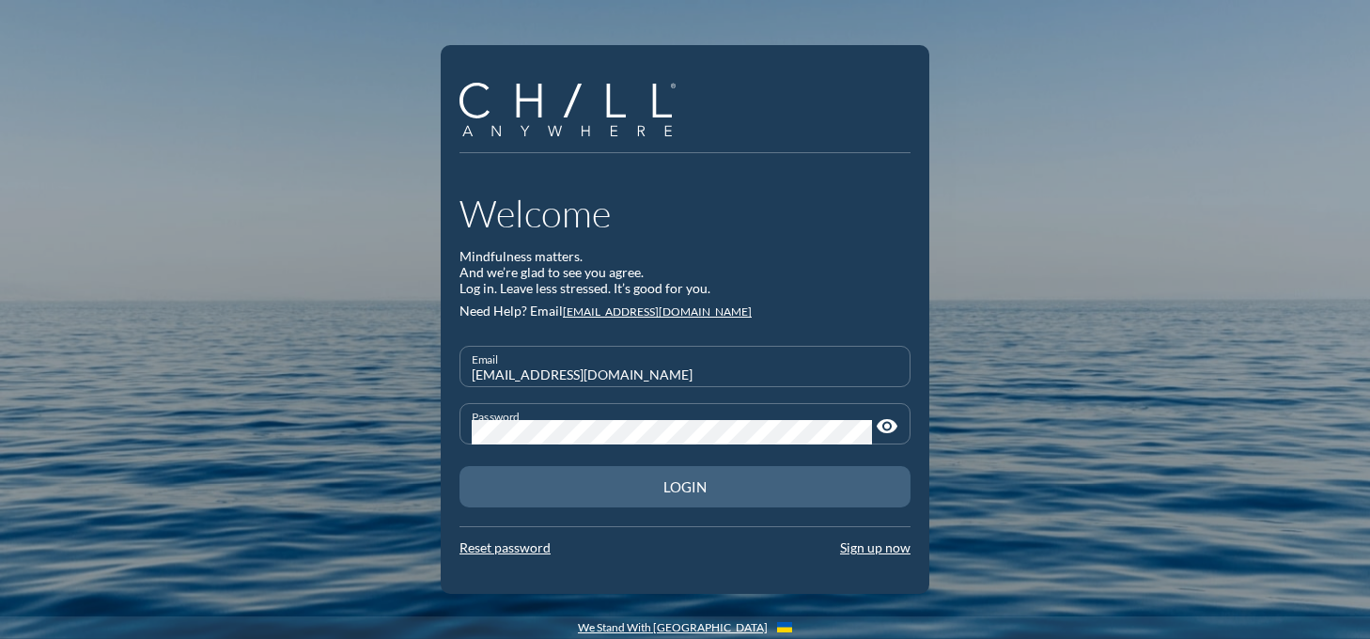
click at [653, 484] on div "Login" at bounding box center [684, 486] width 385 height 17
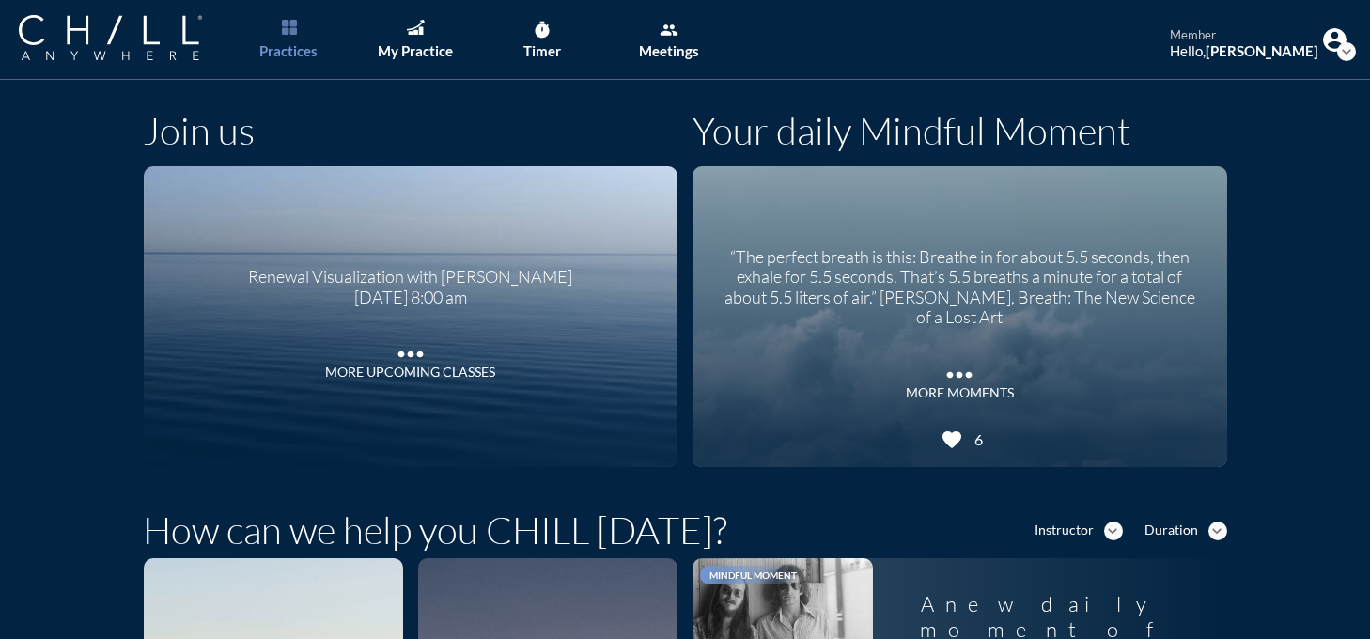
click at [1337, 51] on icon "expand_more" at bounding box center [1346, 51] width 19 height 19
